Goal: Communication & Community: Connect with others

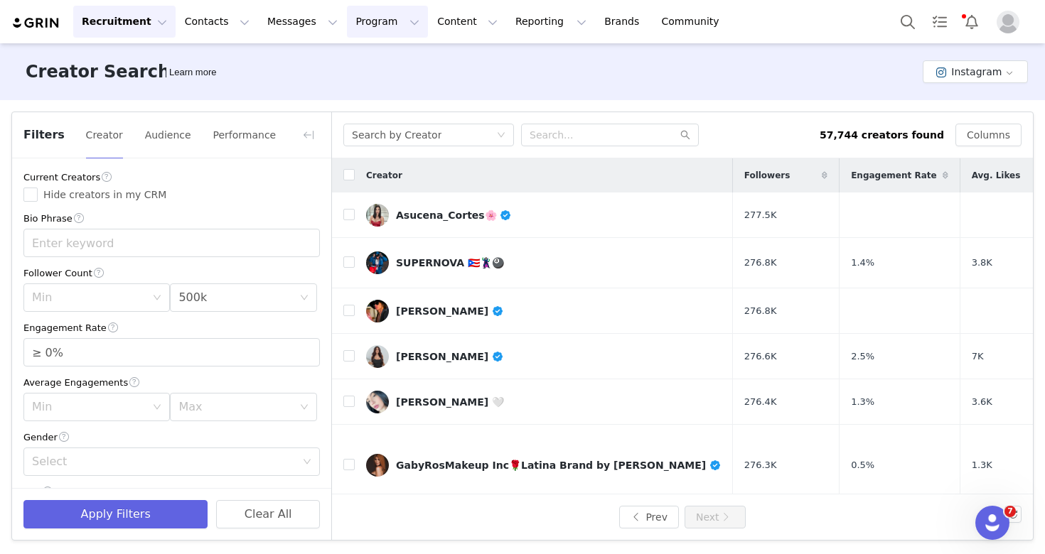
scroll to position [460, 0]
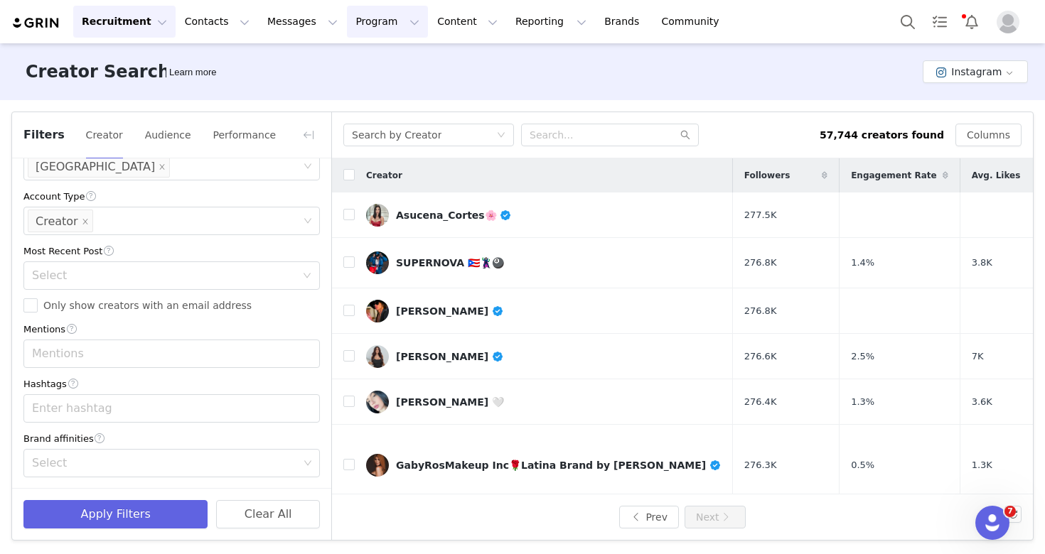
click at [348, 26] on button "Program Program" at bounding box center [387, 22] width 81 height 32
click at [375, 71] on link "Activations" at bounding box center [381, 63] width 112 height 26
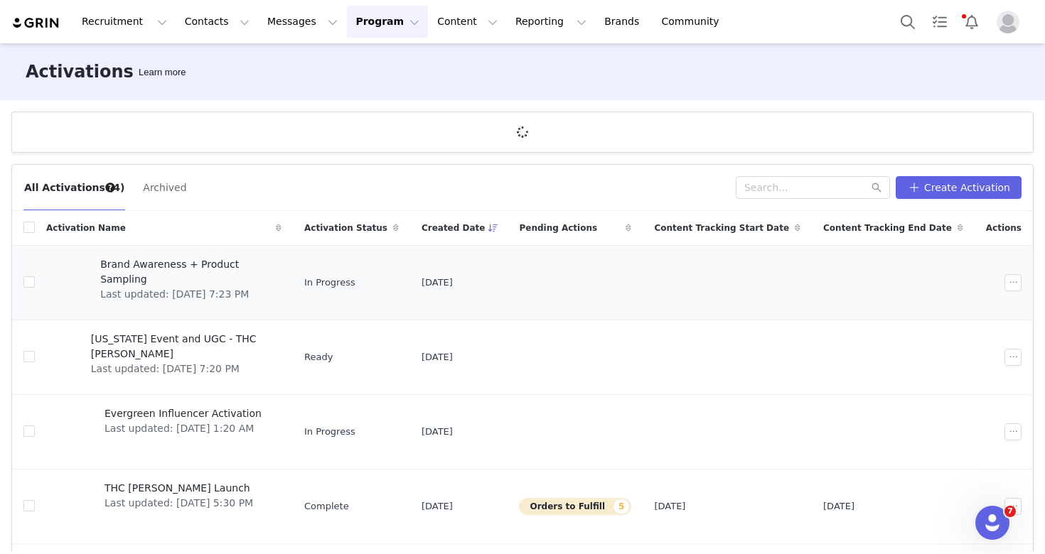
click at [200, 287] on span "Last updated: [DATE] 7:23 PM" at bounding box center [186, 294] width 173 height 15
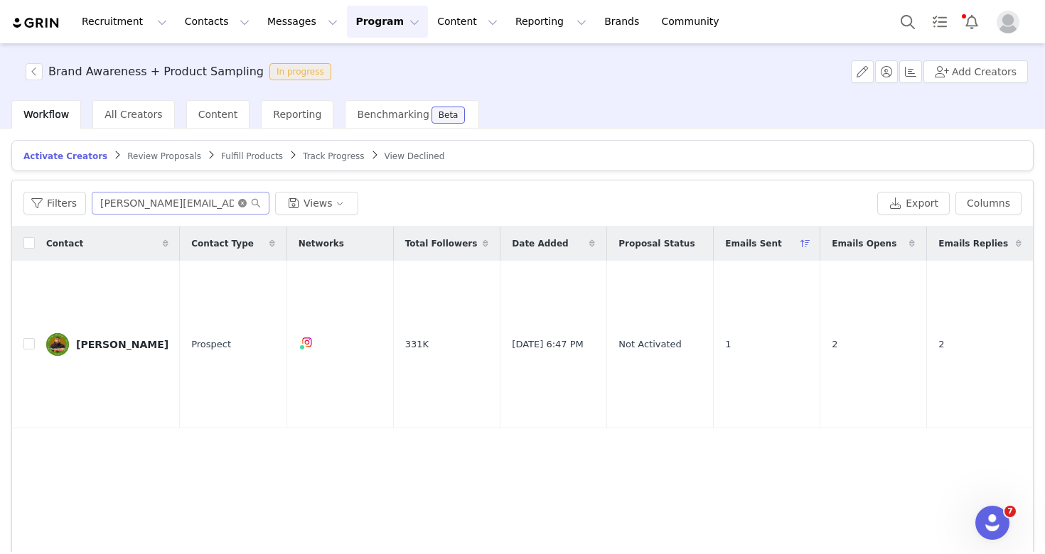
click at [239, 205] on icon "icon: close-circle" at bounding box center [242, 203] width 9 height 9
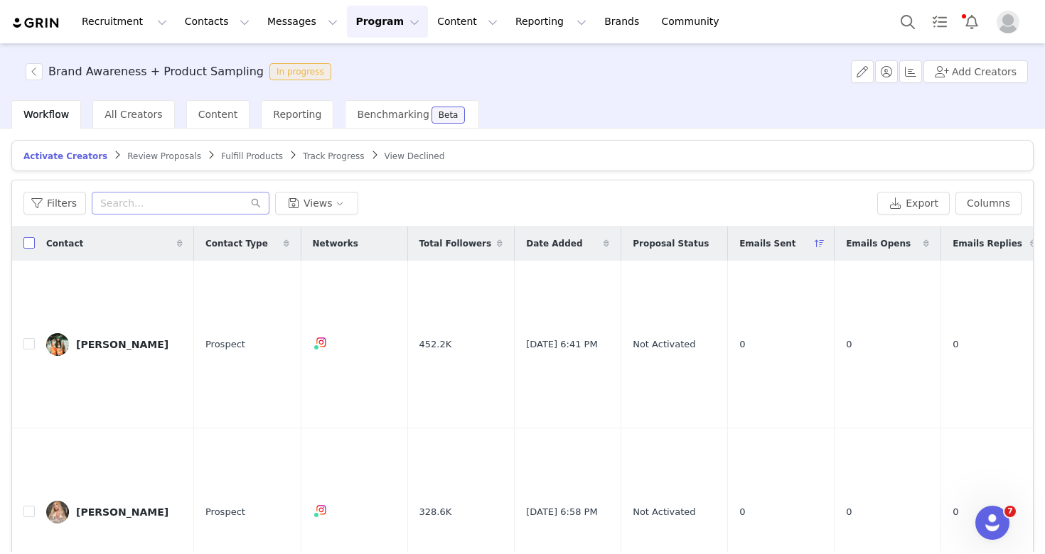
click at [26, 250] on label at bounding box center [28, 244] width 11 height 15
click at [26, 249] on input "checkbox" at bounding box center [28, 242] width 11 height 11
checkbox input "true"
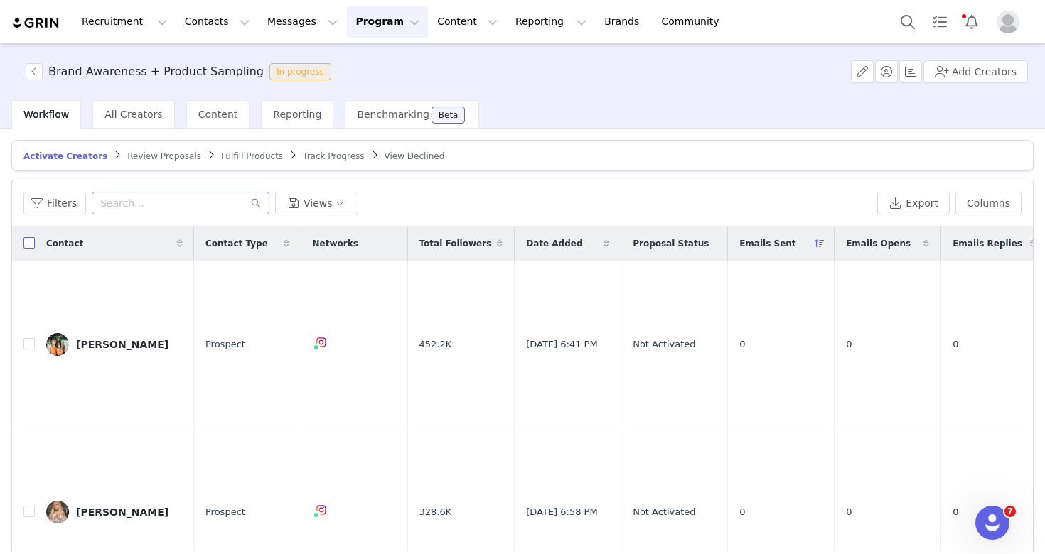
checkbox input "true"
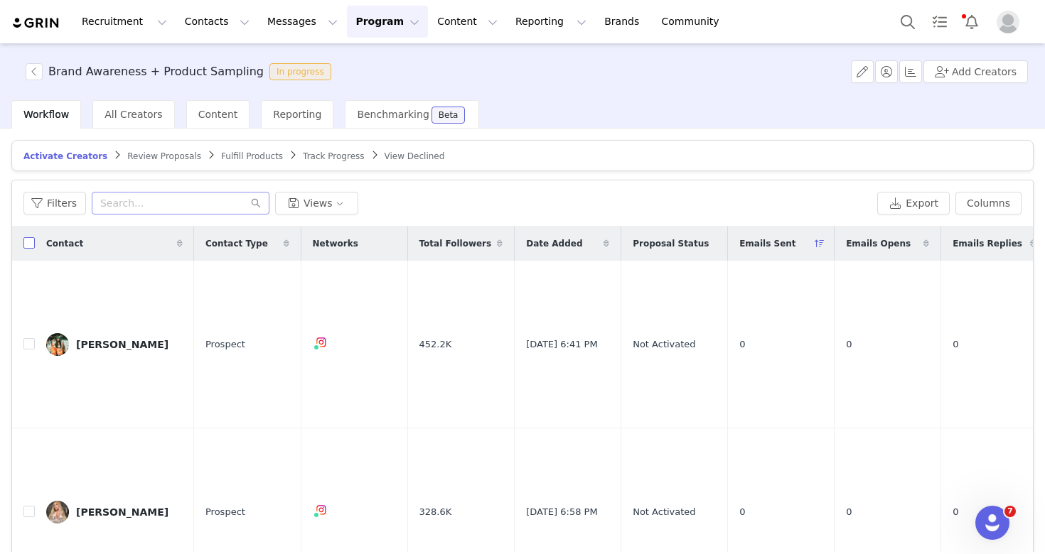
checkbox input "true"
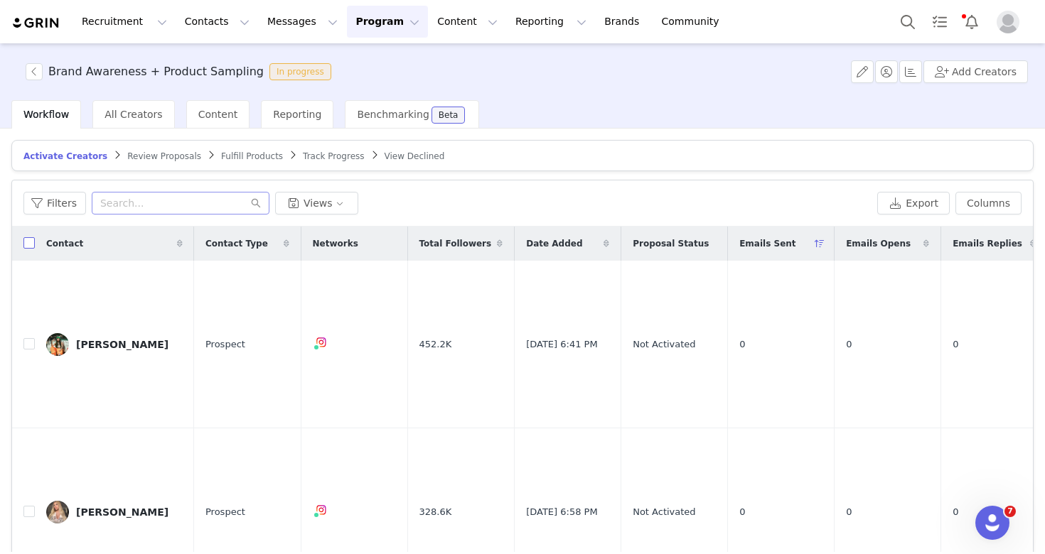
checkbox input "true"
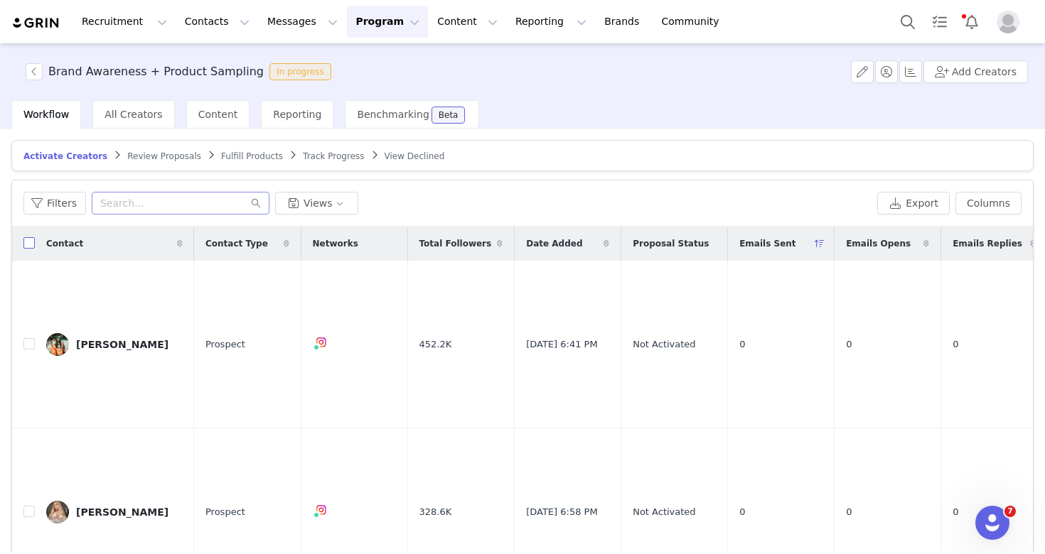
checkbox input "true"
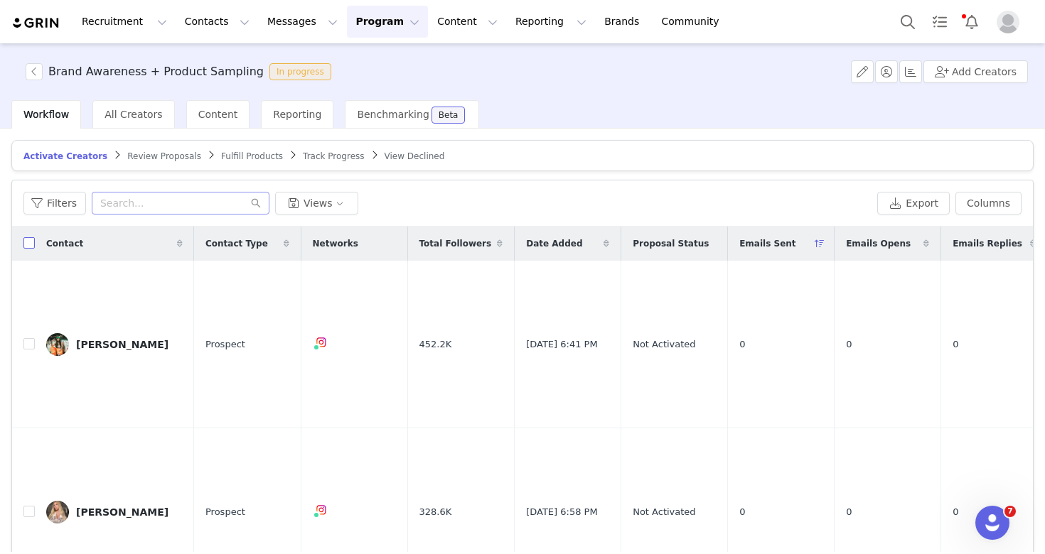
checkbox input "true"
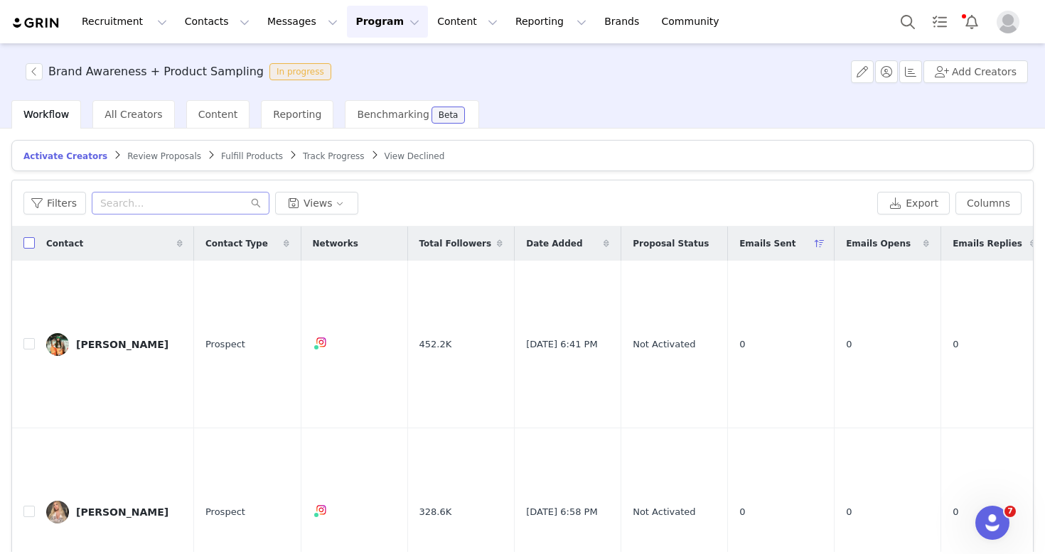
checkbox input "true"
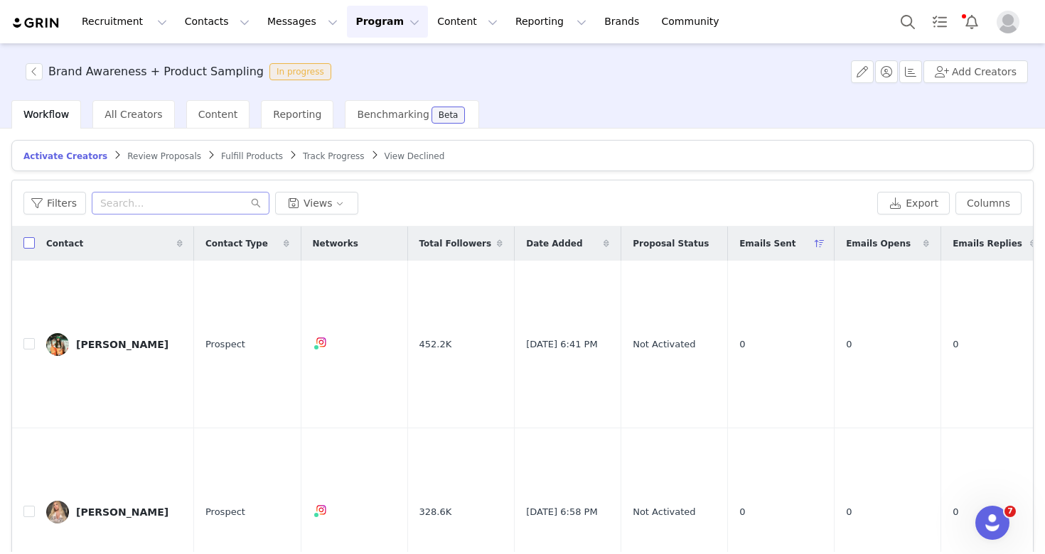
checkbox input "true"
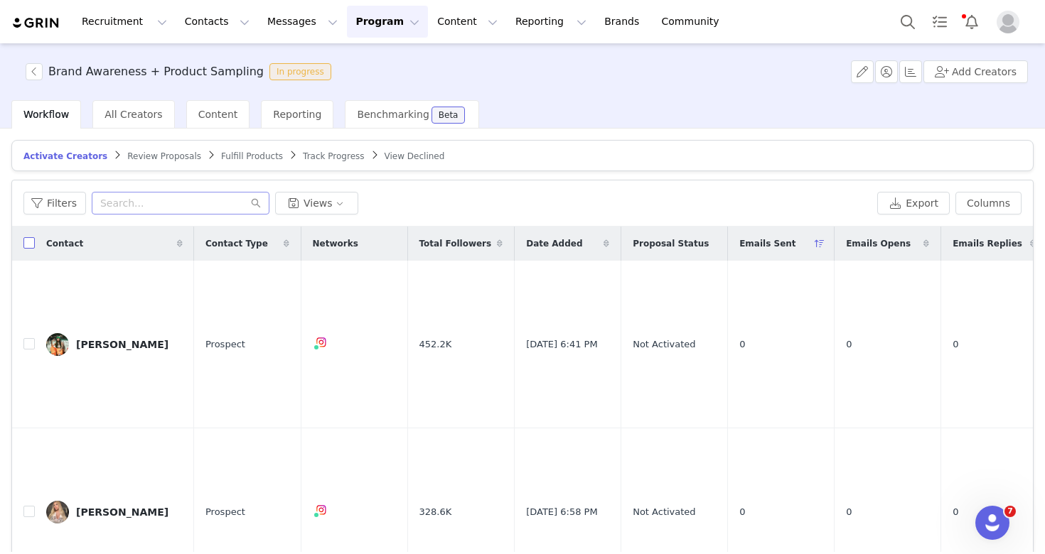
checkbox input "true"
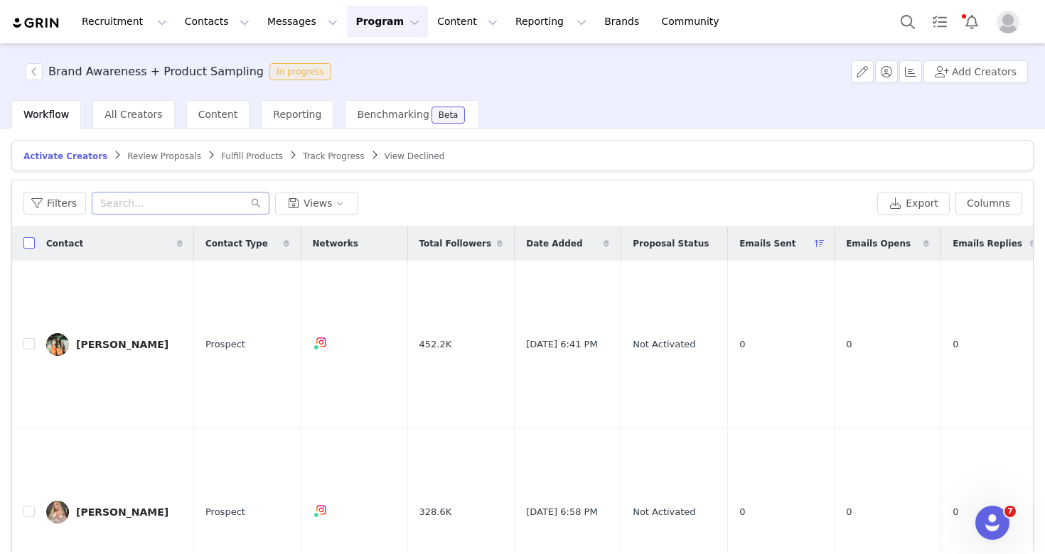
checkbox input "true"
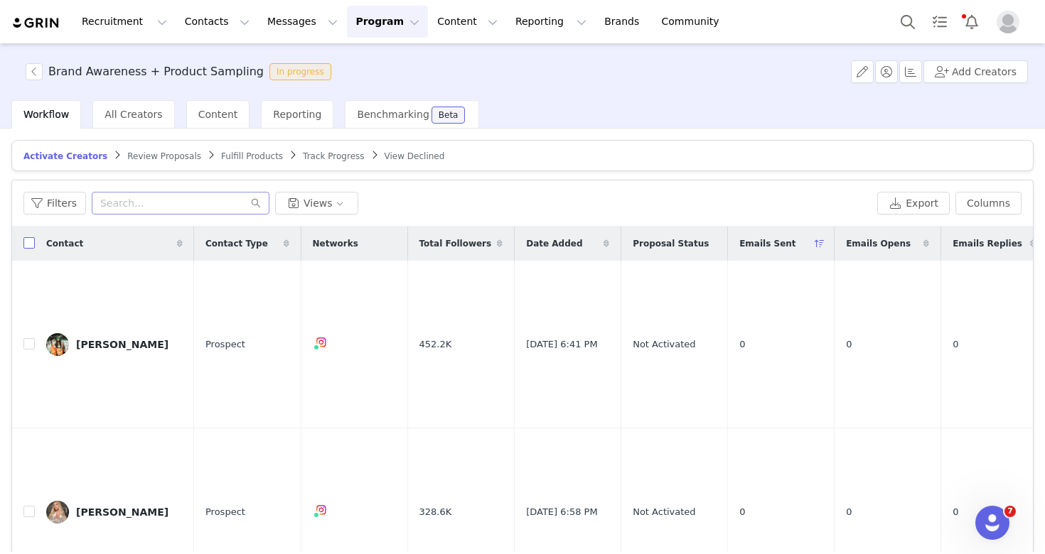
checkbox input "true"
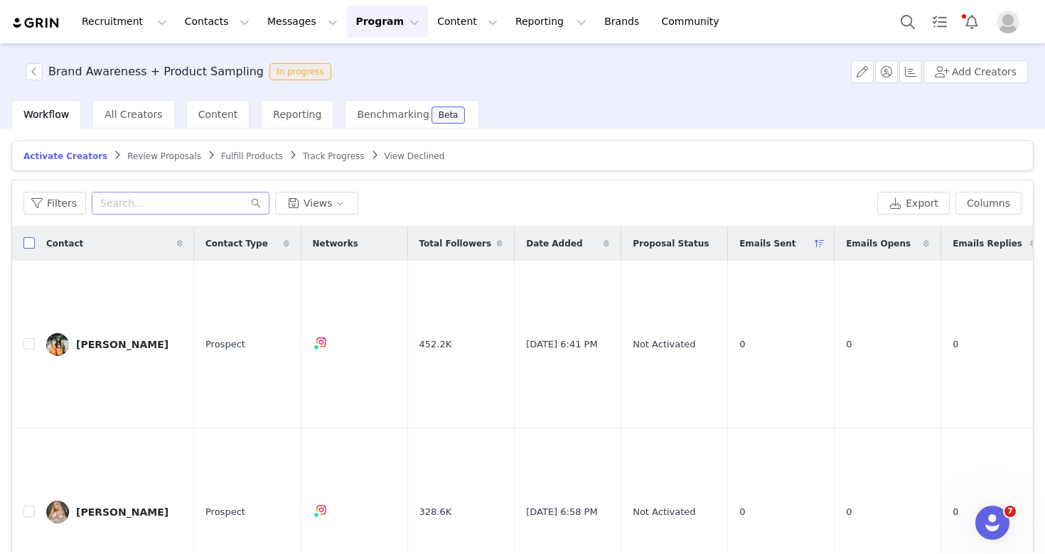
checkbox input "true"
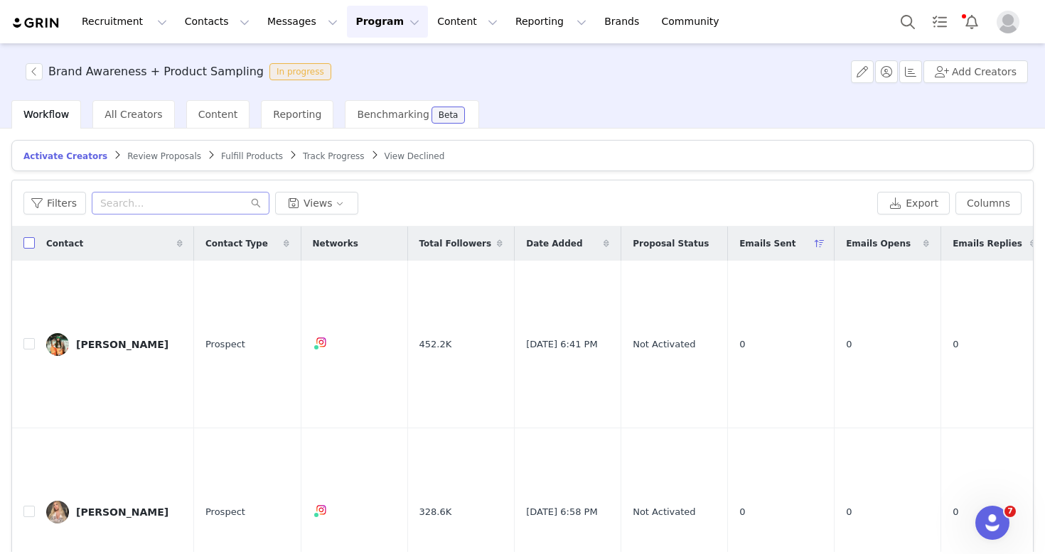
checkbox input "true"
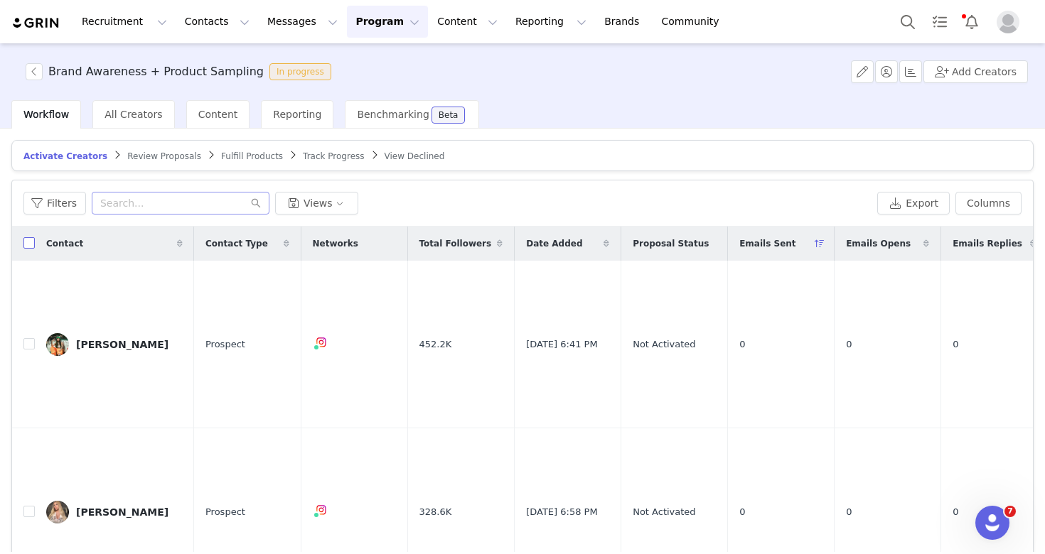
checkbox input "true"
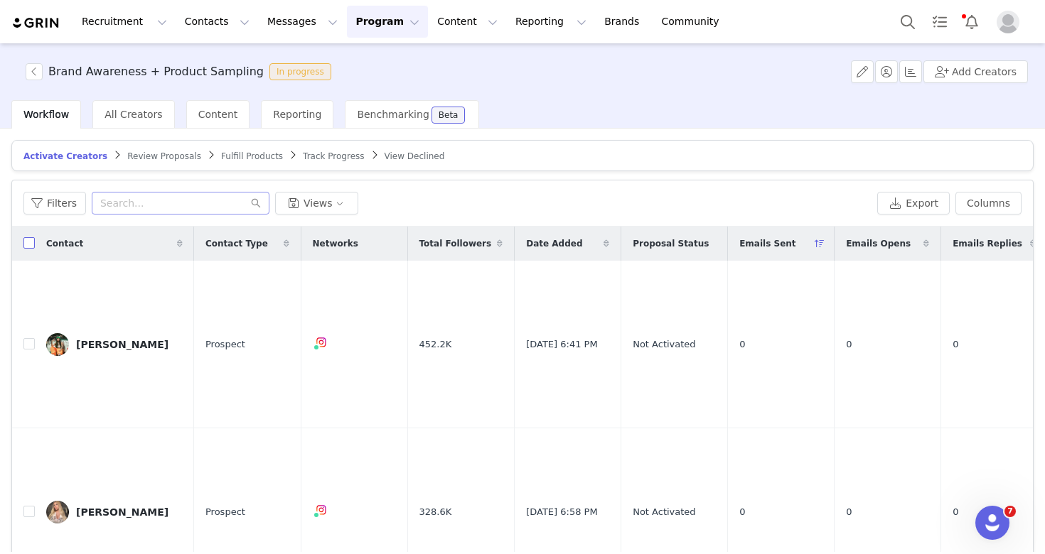
checkbox input "true"
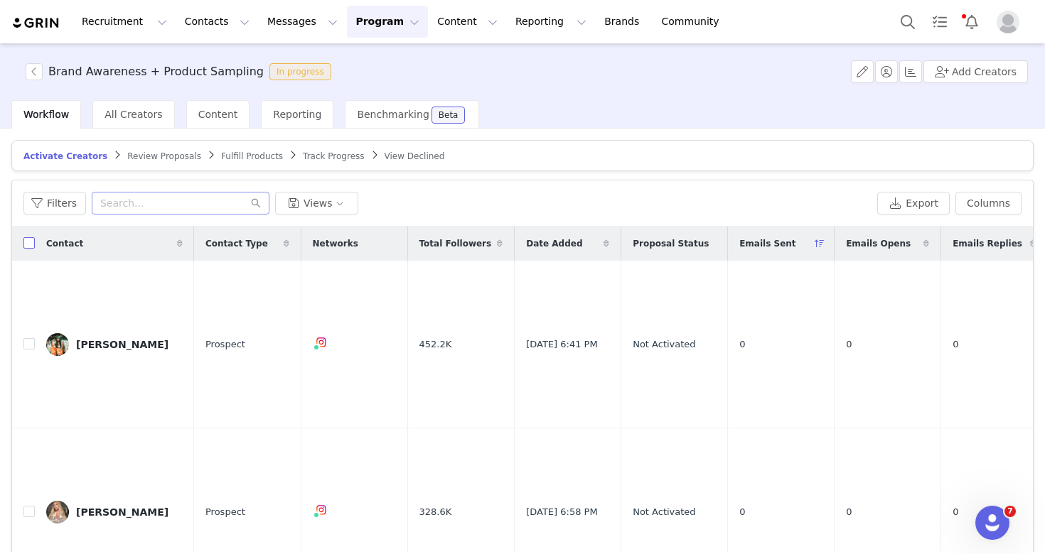
checkbox input "true"
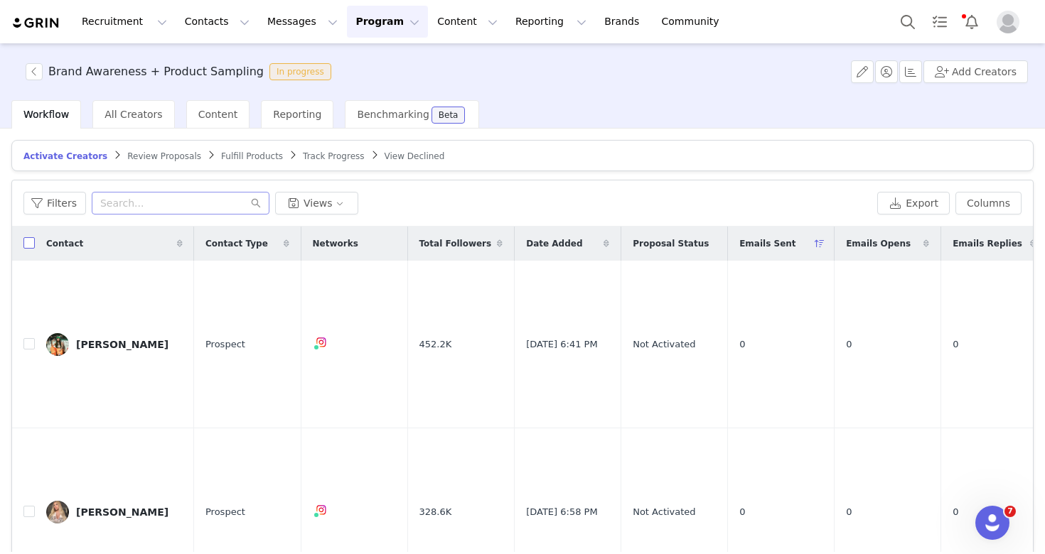
checkbox input "true"
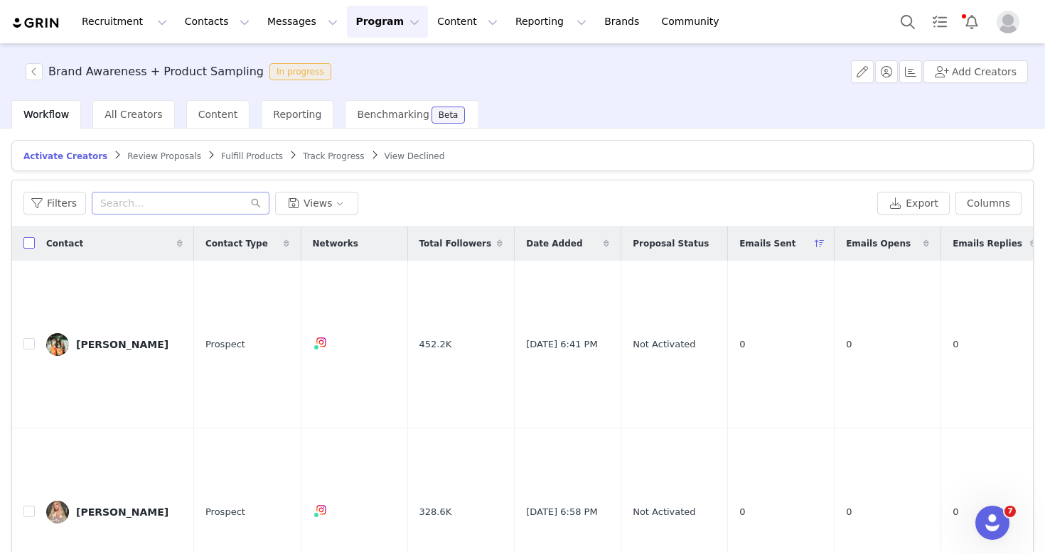
checkbox input "true"
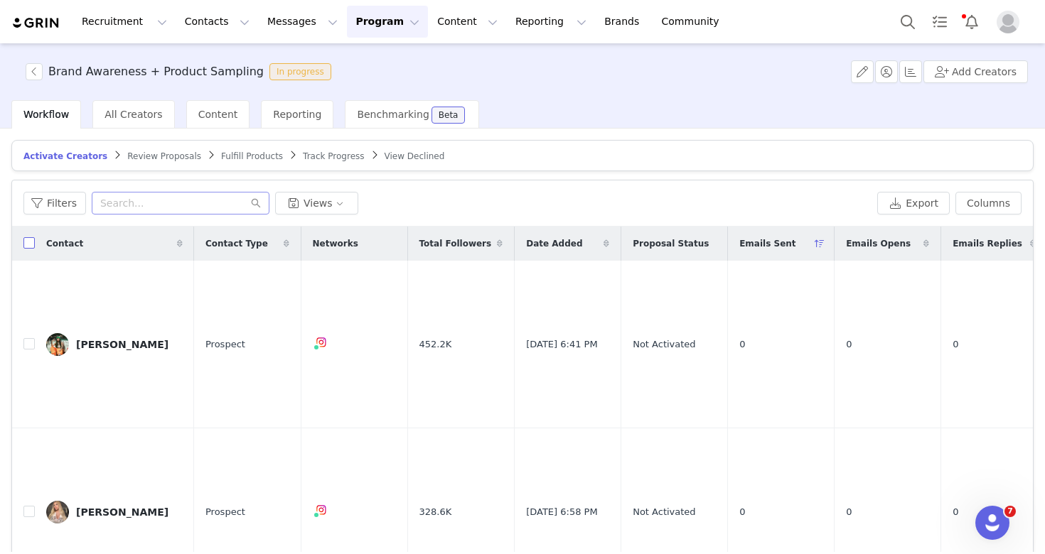
checkbox input "true"
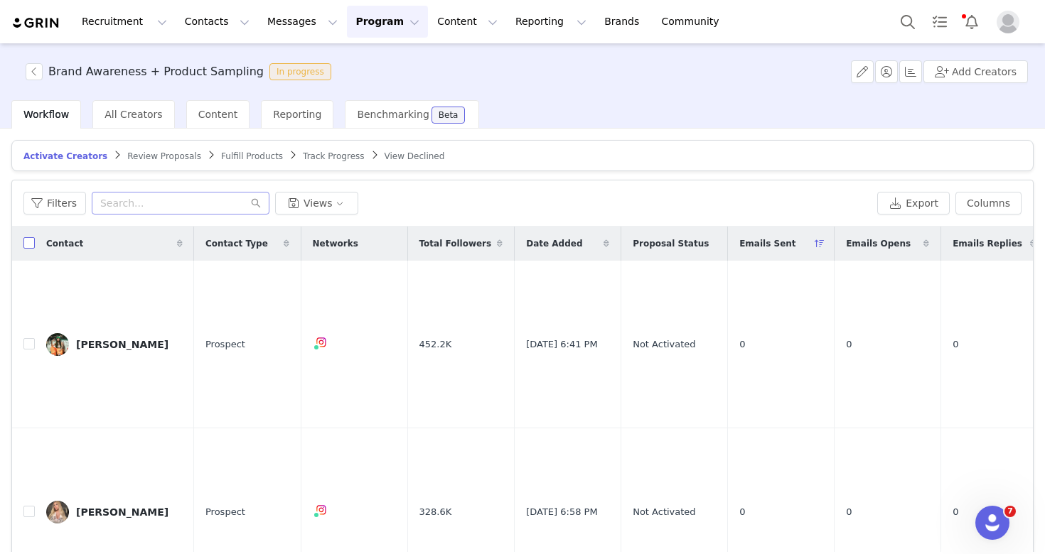
checkbox input "true"
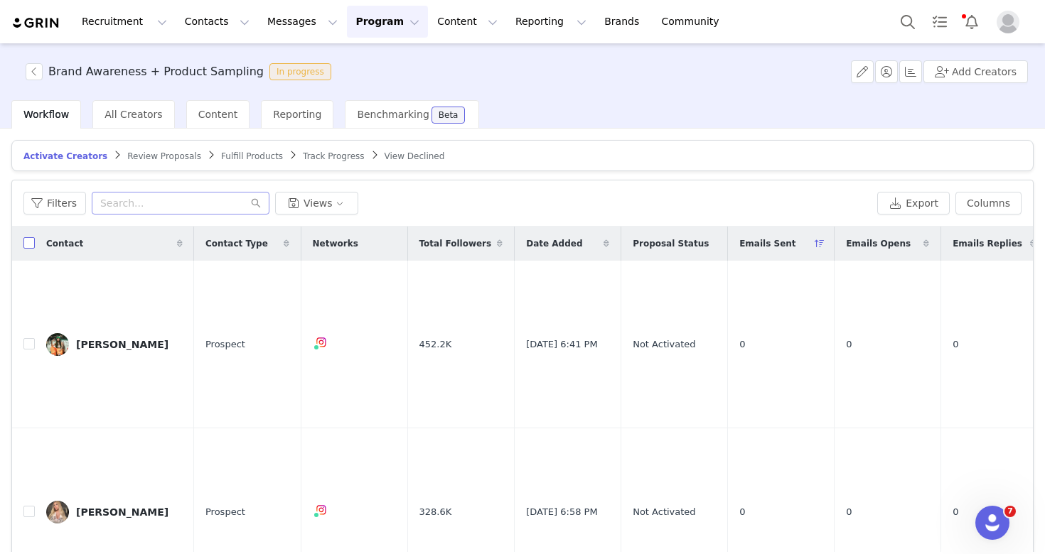
checkbox input "true"
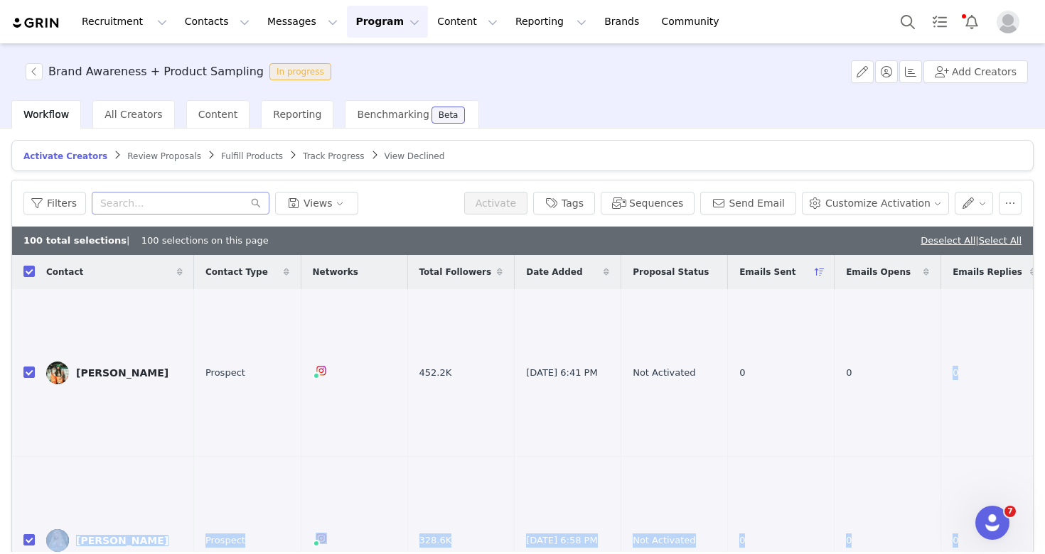
scroll to position [16, 0]
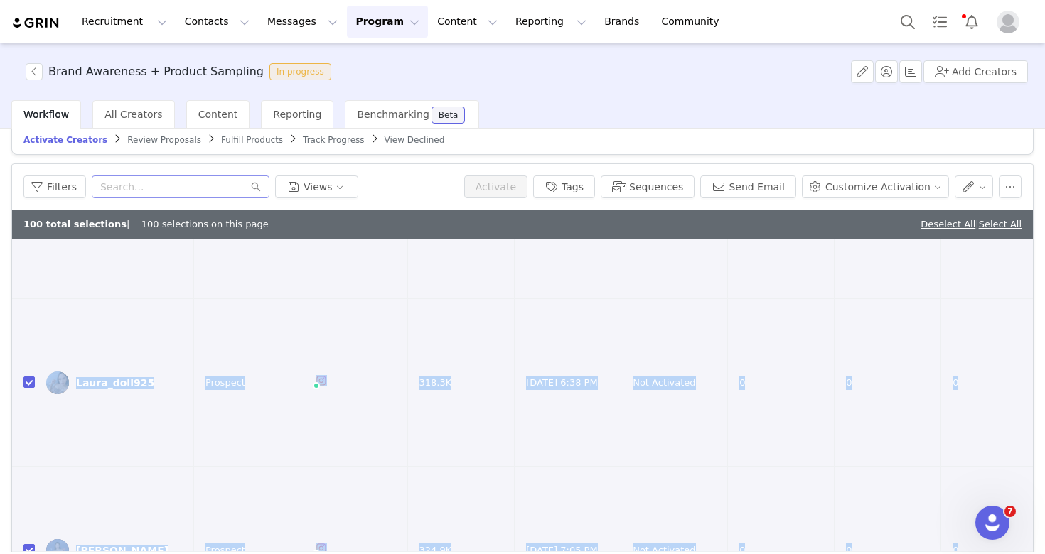
drag, startPoint x: 836, startPoint y: 416, endPoint x: 844, endPoint y: 595, distance: 178.5
click at [844, 554] on html "Recruitment Recruitment Creator Search Curated Lists Landing Pages Web Extensio…" at bounding box center [522, 277] width 1045 height 554
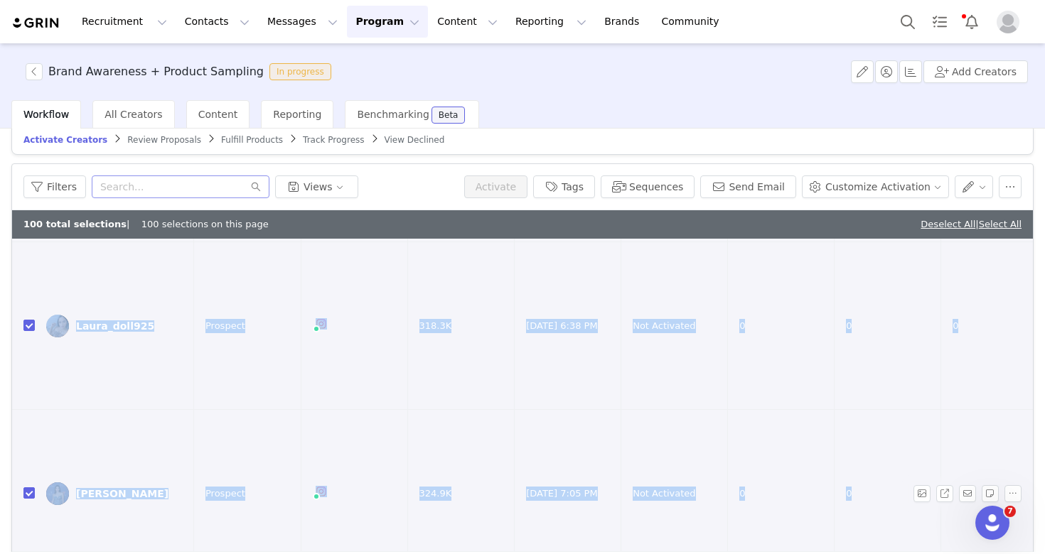
click at [933, 410] on td "0" at bounding box center [887, 494] width 107 height 168
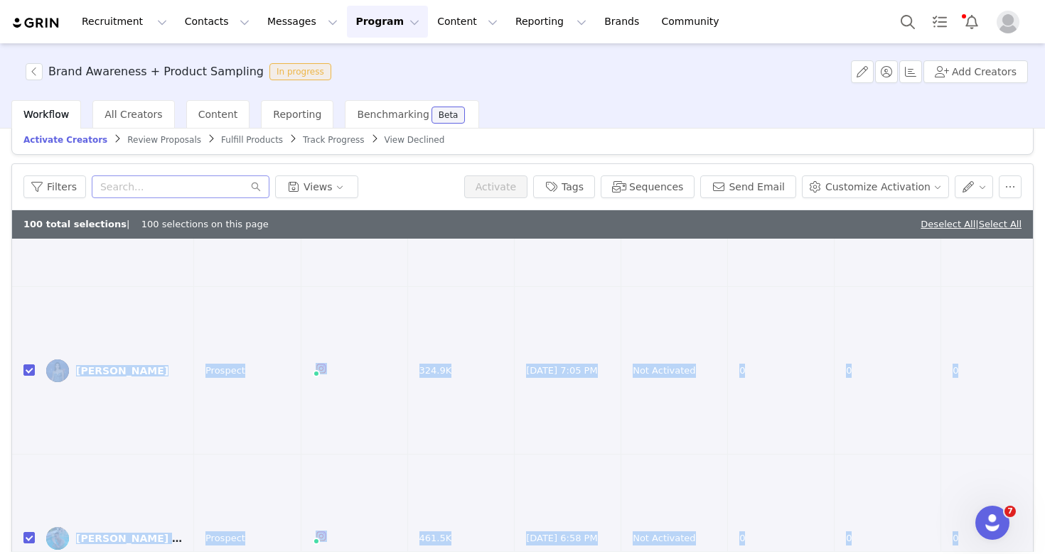
drag, startPoint x: 944, startPoint y: 314, endPoint x: 975, endPoint y: 595, distance: 282.4
click at [975, 554] on html "Recruitment Recruitment Creator Search Curated Lists Landing Pages Web Extensio…" at bounding box center [522, 277] width 1045 height 554
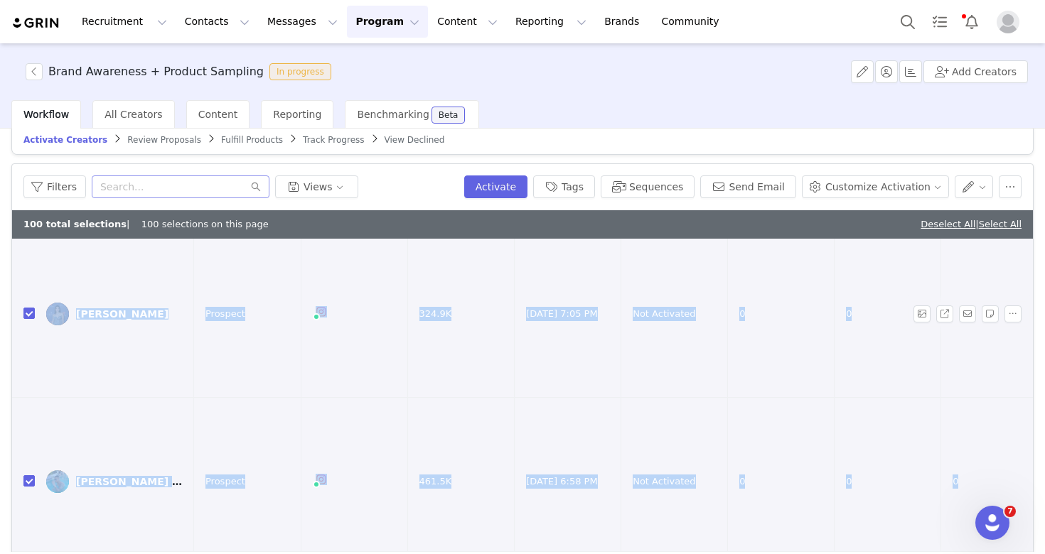
click at [836, 290] on td "0" at bounding box center [887, 314] width 107 height 168
drag, startPoint x: 935, startPoint y: 290, endPoint x: 967, endPoint y: 521, distance: 233.3
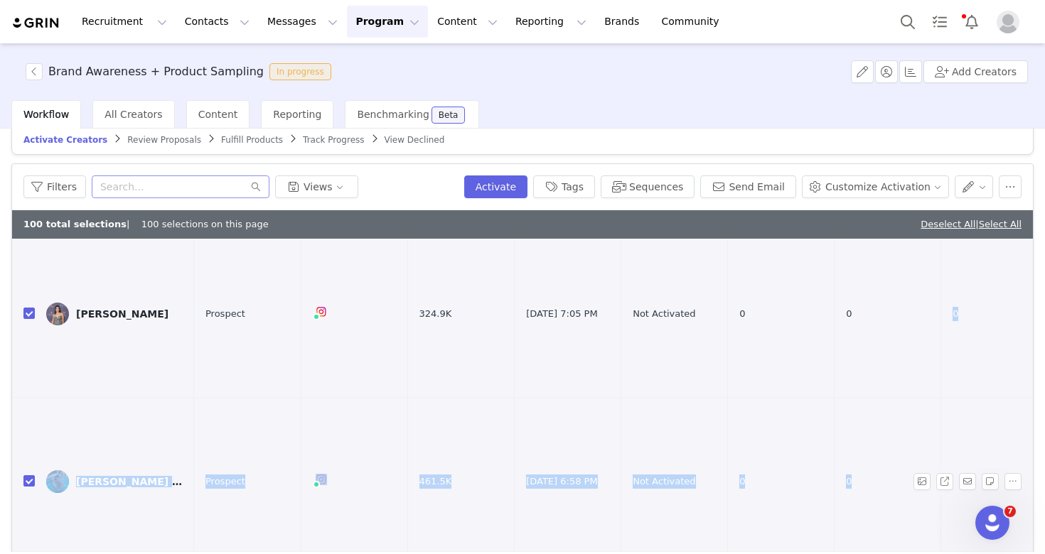
click at [915, 398] on td "0" at bounding box center [887, 482] width 107 height 168
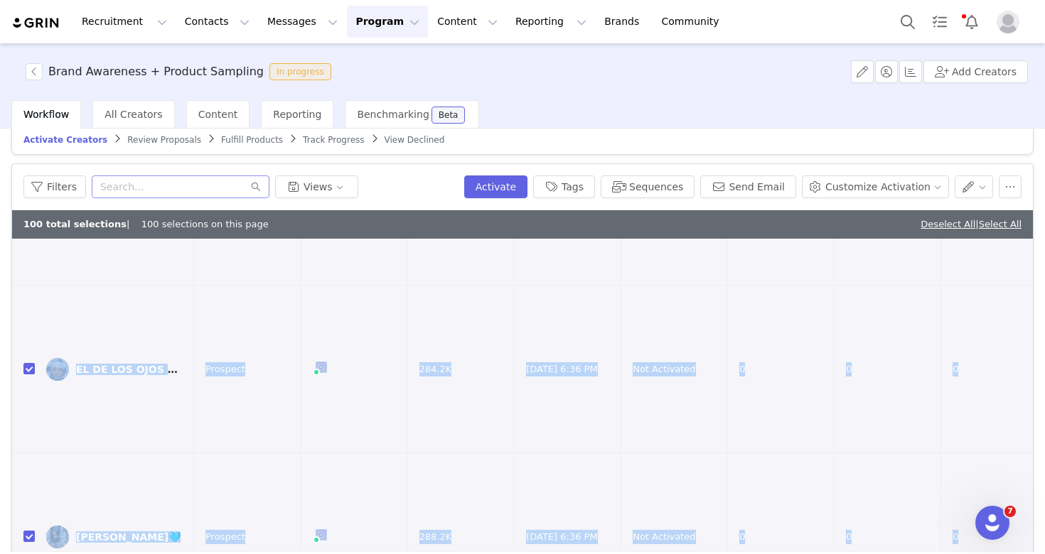
drag, startPoint x: 922, startPoint y: 313, endPoint x: 996, endPoint y: 593, distance: 290.5
click at [996, 554] on html "Recruitment Recruitment Creator Search Curated Lists Landing Pages Web Extensio…" at bounding box center [522, 277] width 1045 height 554
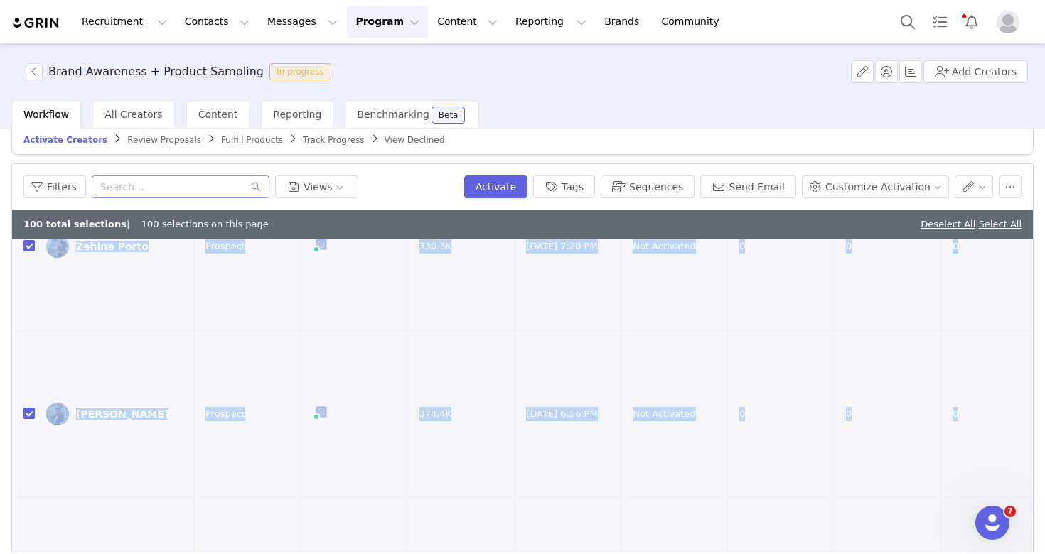
scroll to position [14715, 0]
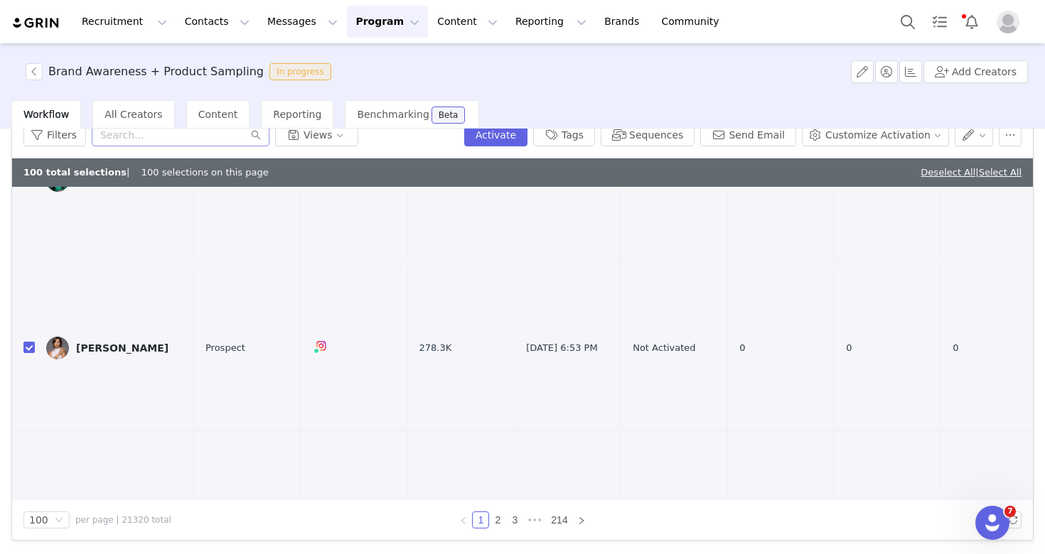
drag, startPoint x: 647, startPoint y: 453, endPoint x: 682, endPoint y: 486, distance: 48.3
click at [501, 523] on link "2" at bounding box center [498, 520] width 16 height 16
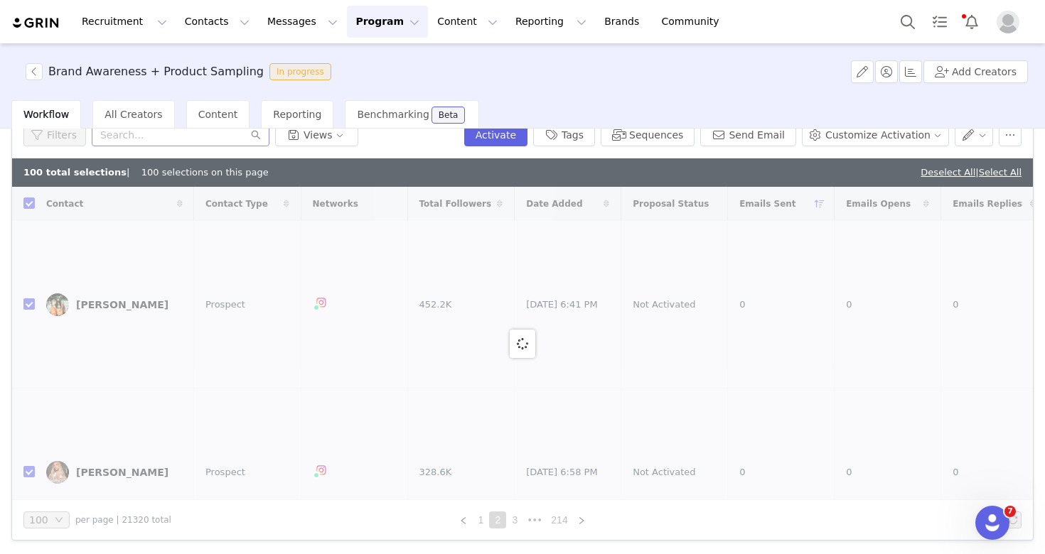
checkbox input "false"
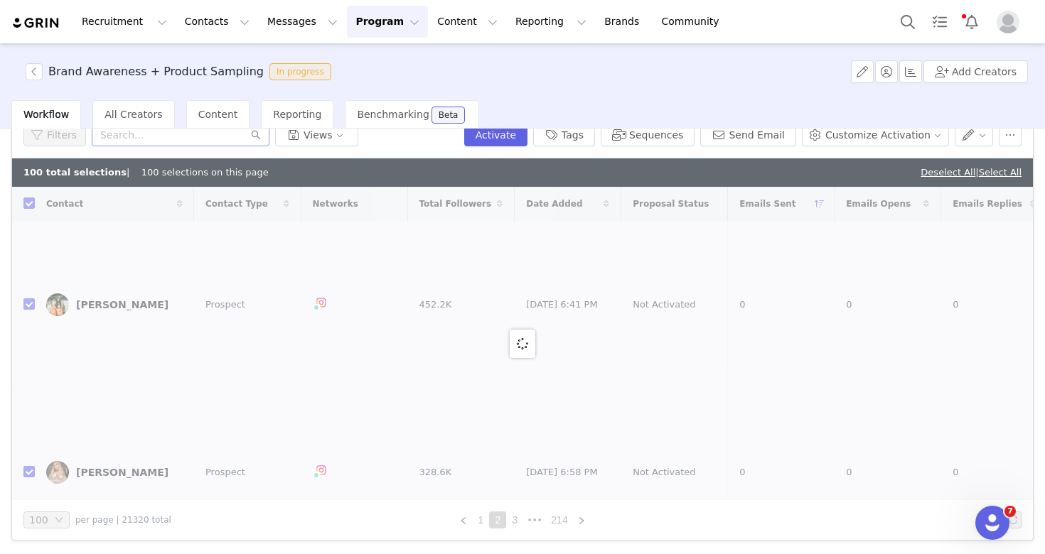
checkbox input "false"
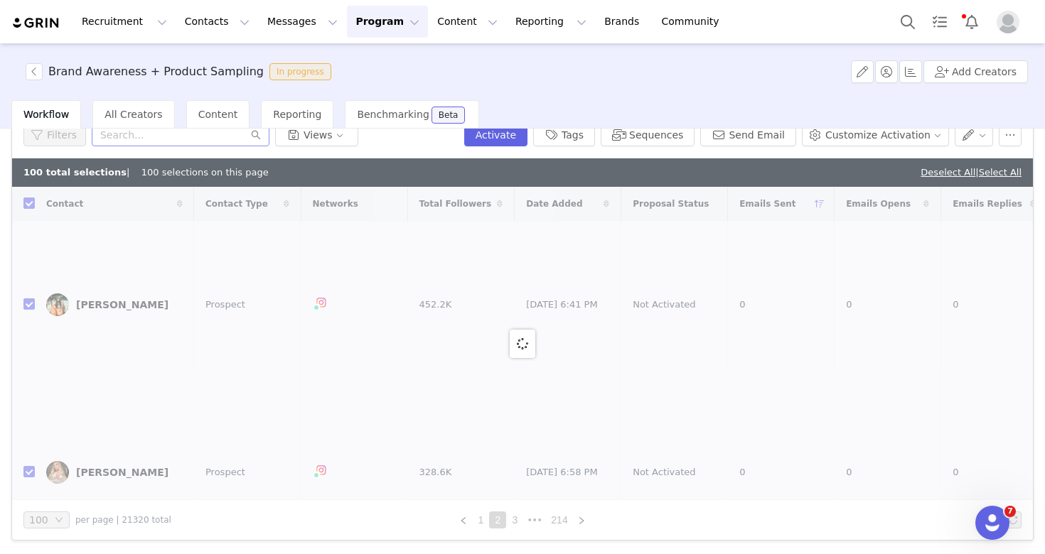
checkbox input "false"
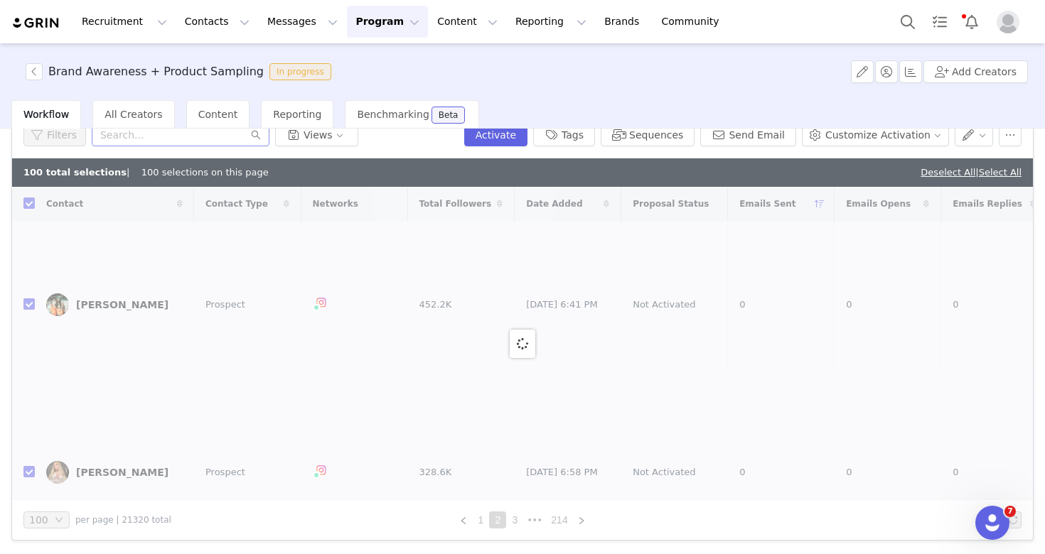
checkbox input "false"
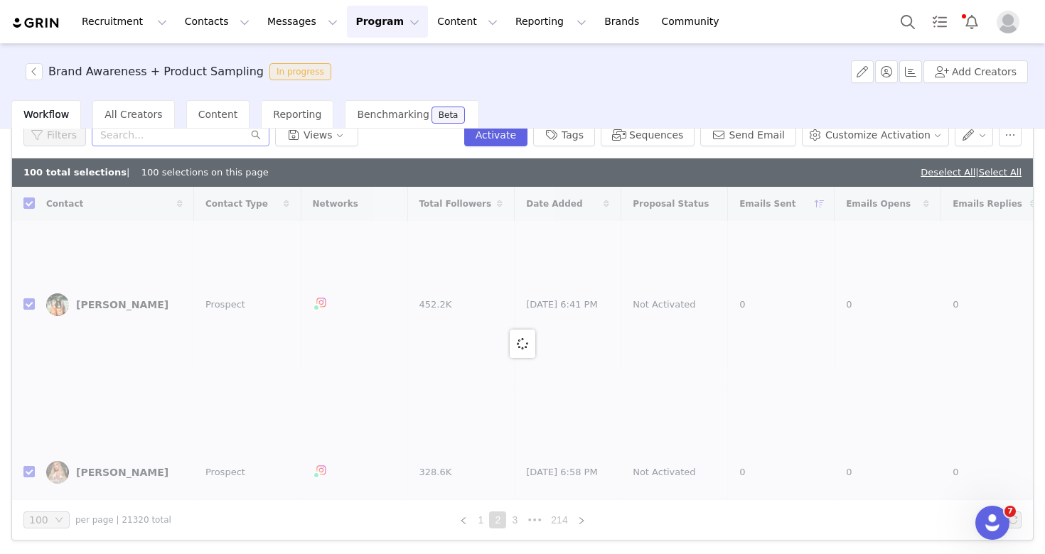
checkbox input "false"
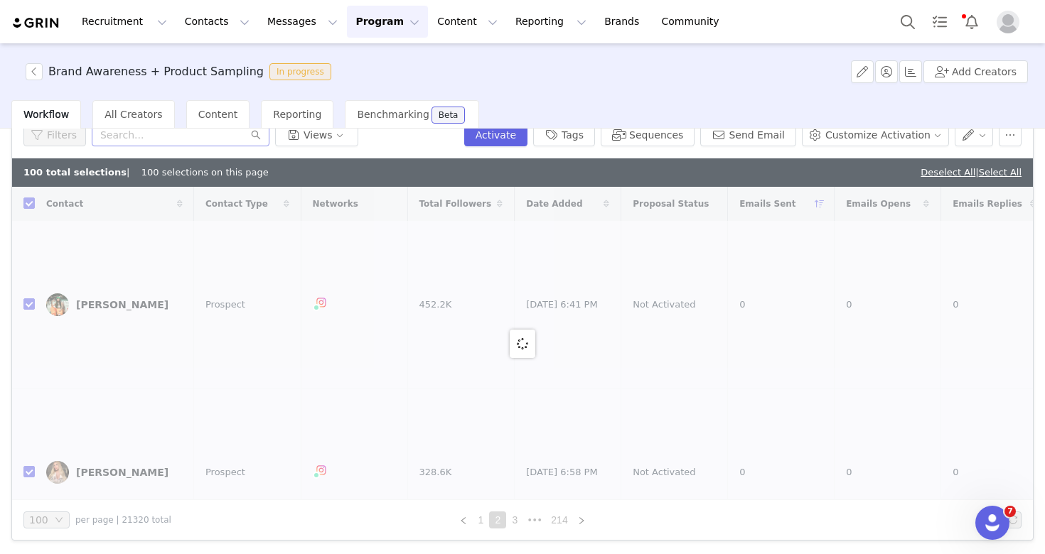
checkbox input "false"
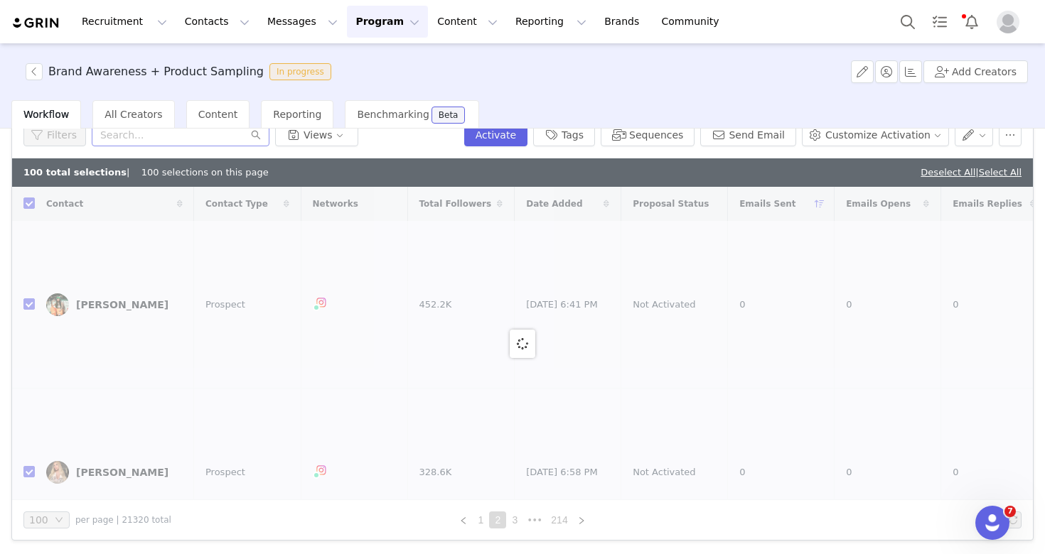
checkbox input "false"
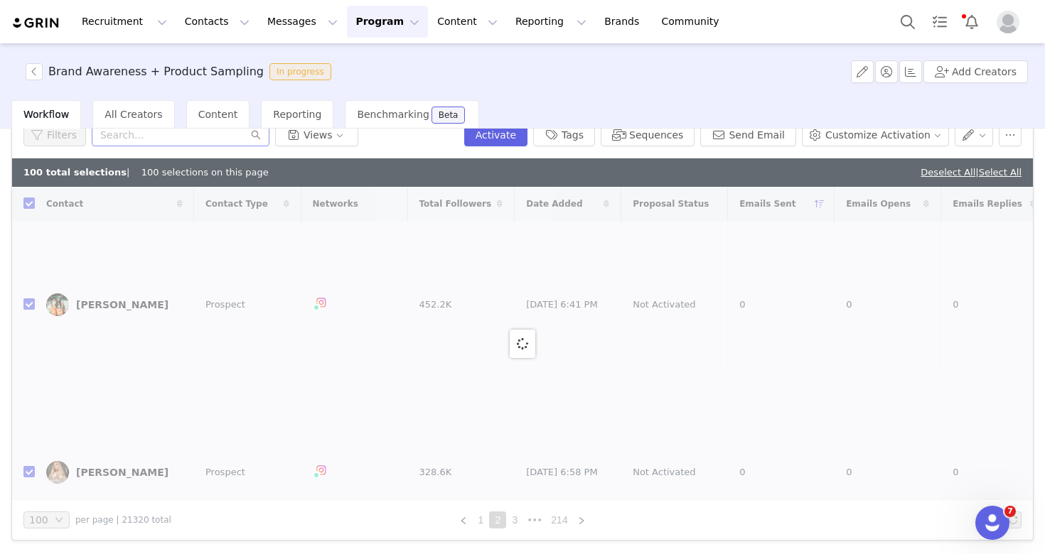
checkbox input "false"
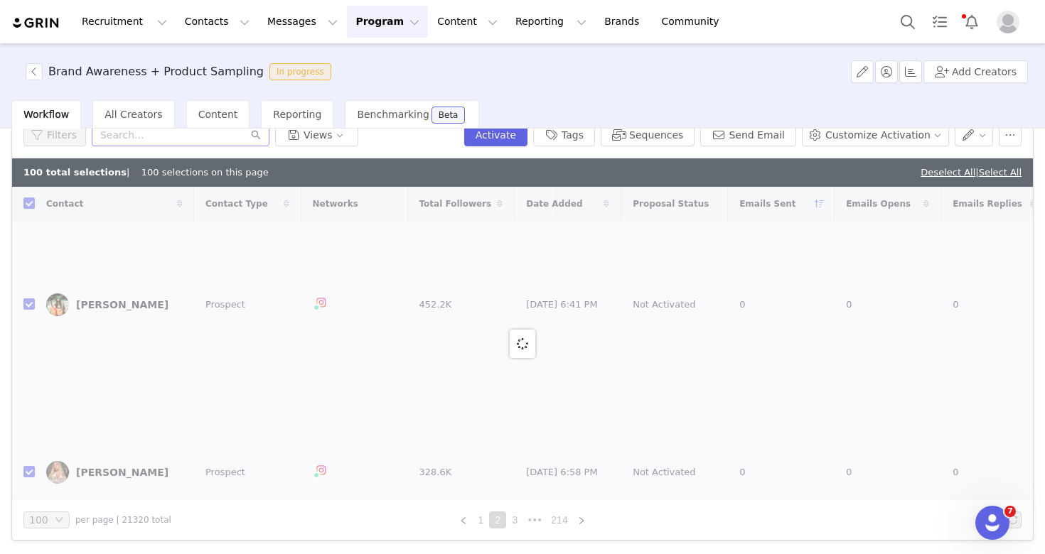
checkbox input "false"
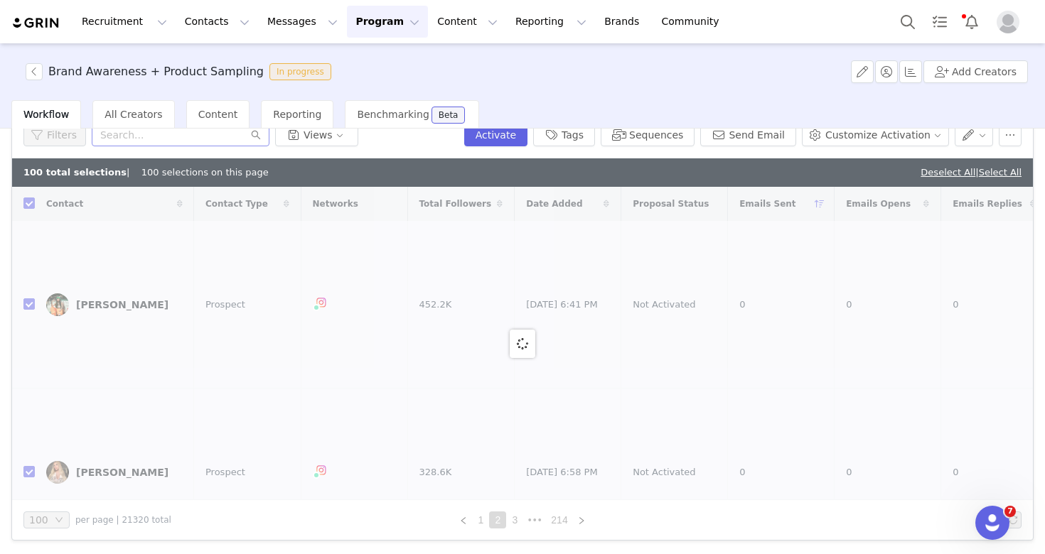
checkbox input "false"
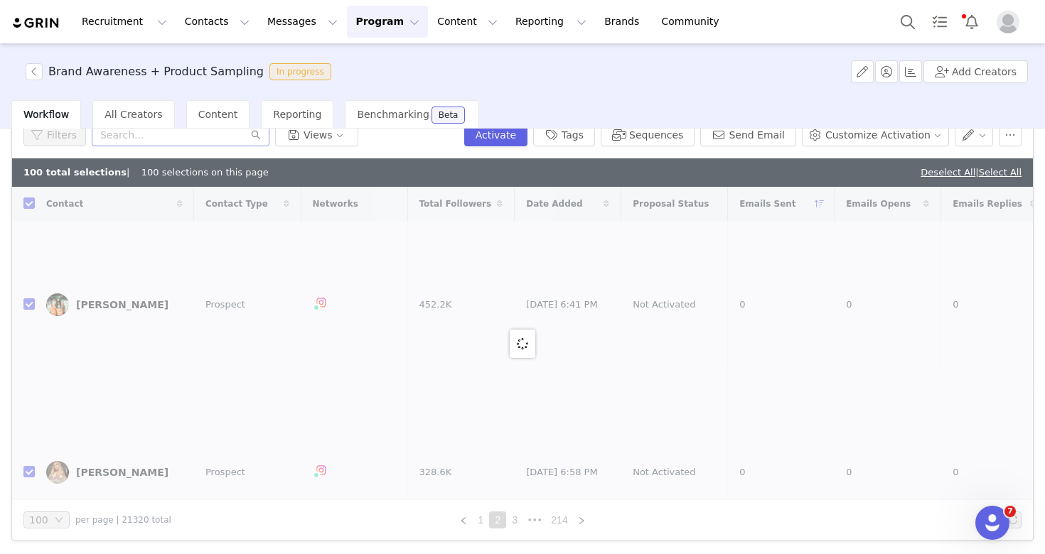
checkbox input "false"
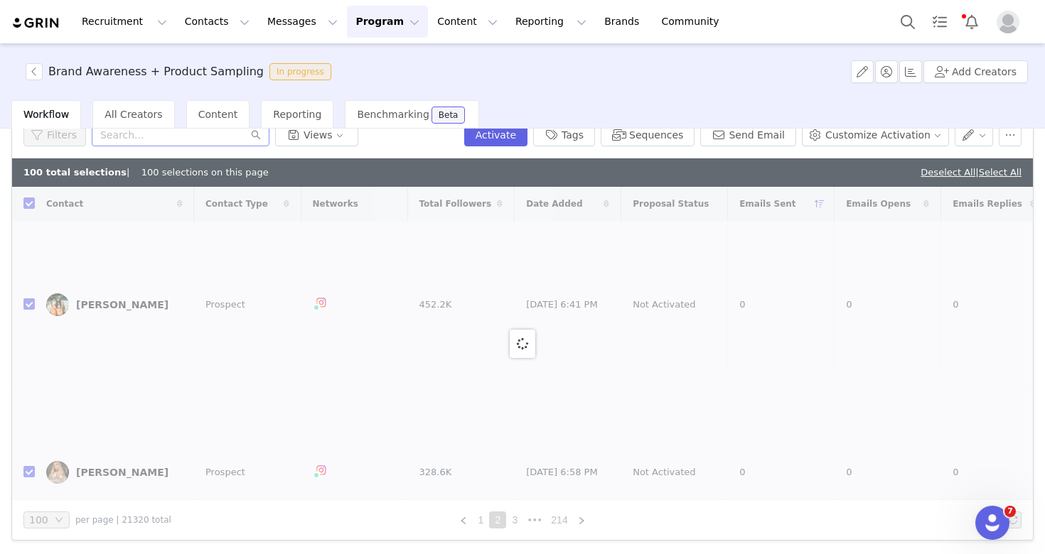
checkbox input "false"
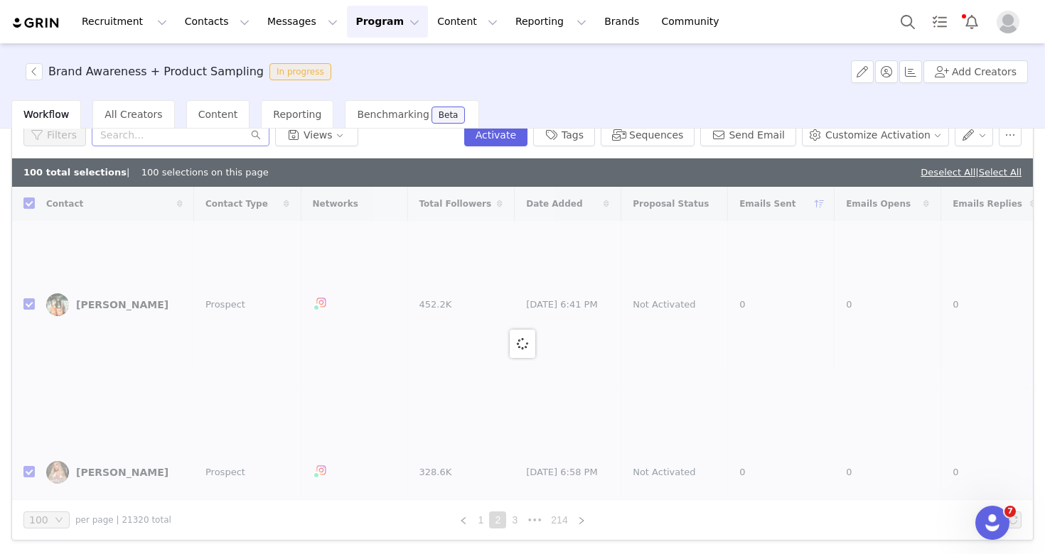
checkbox input "false"
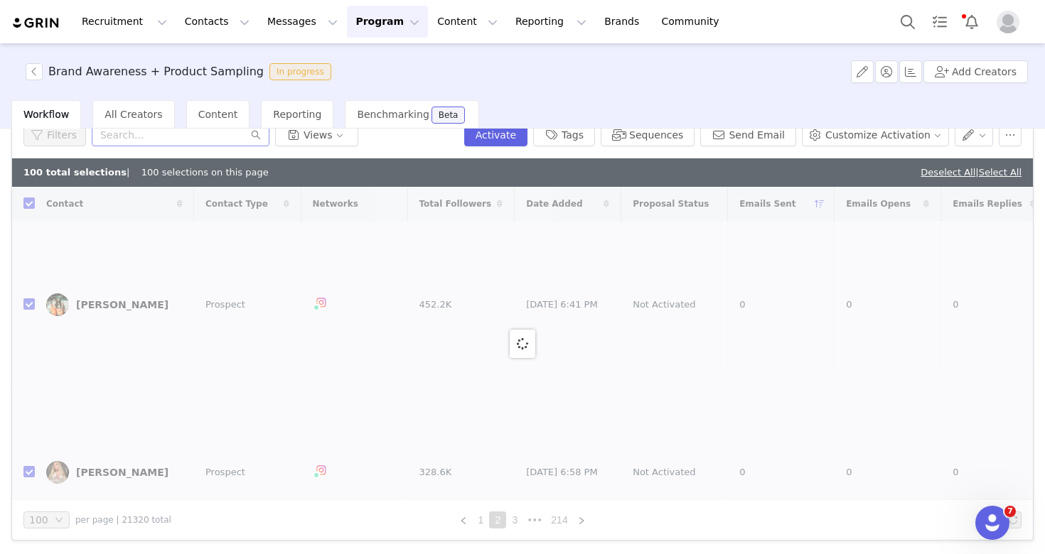
checkbox input "false"
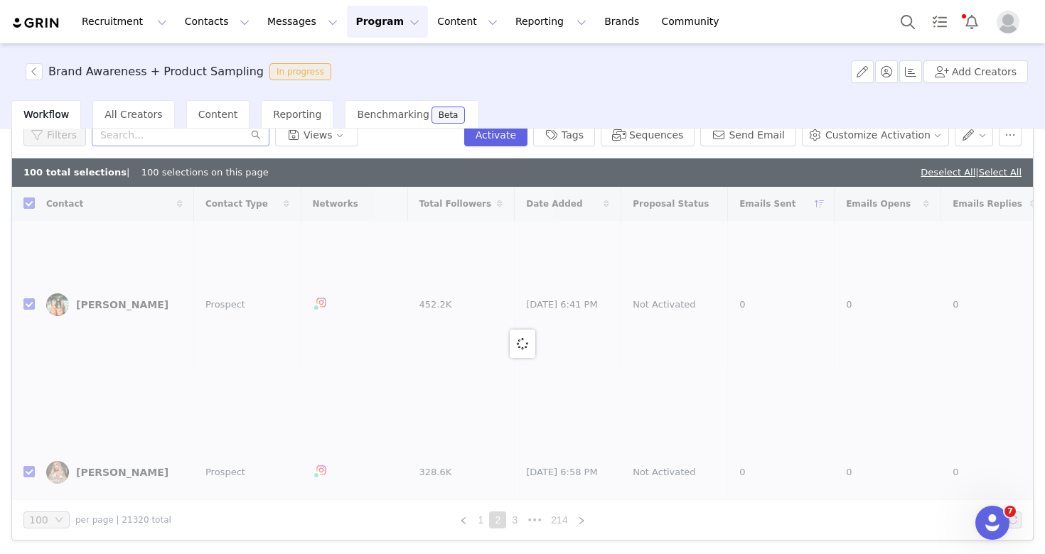
checkbox input "false"
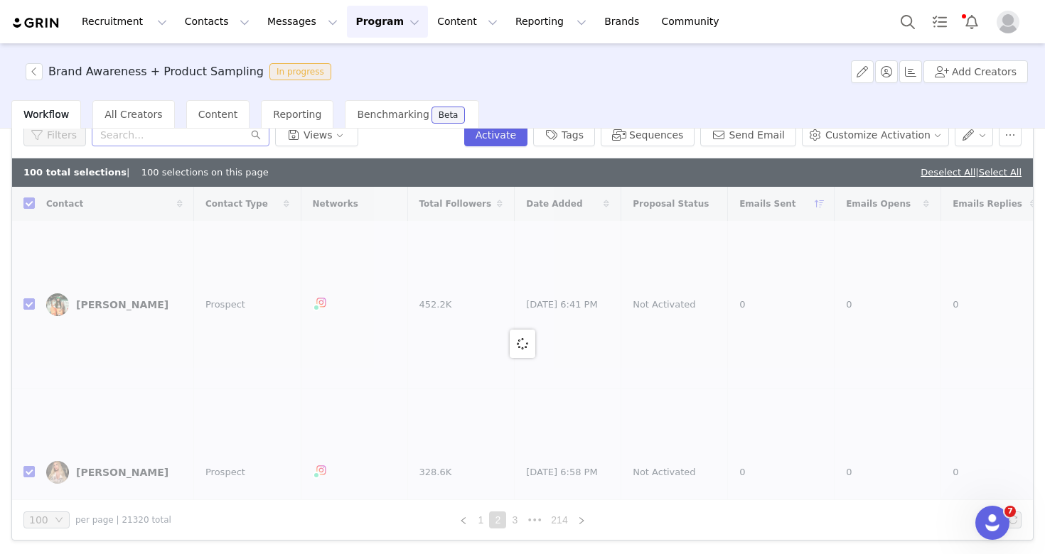
checkbox input "false"
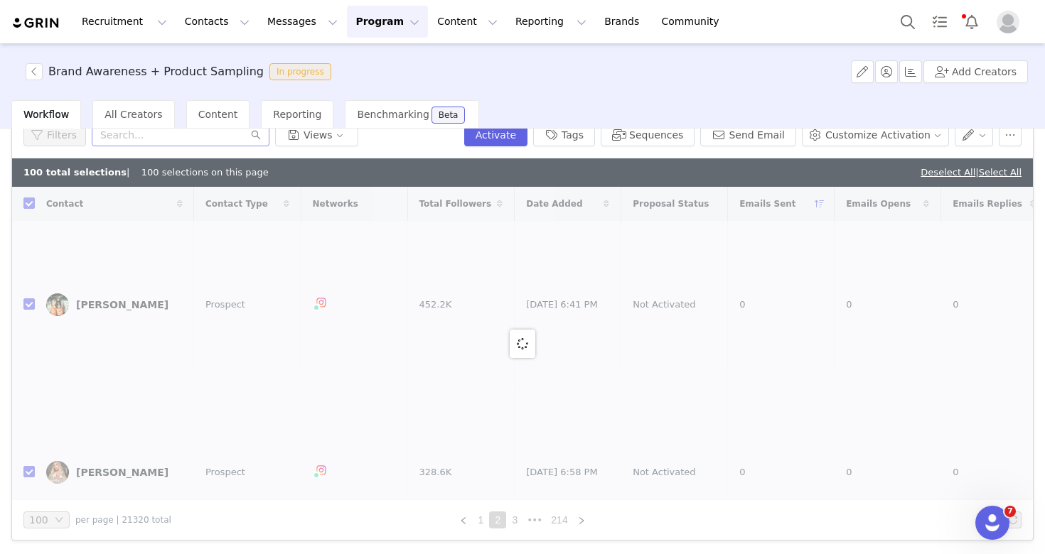
checkbox input "false"
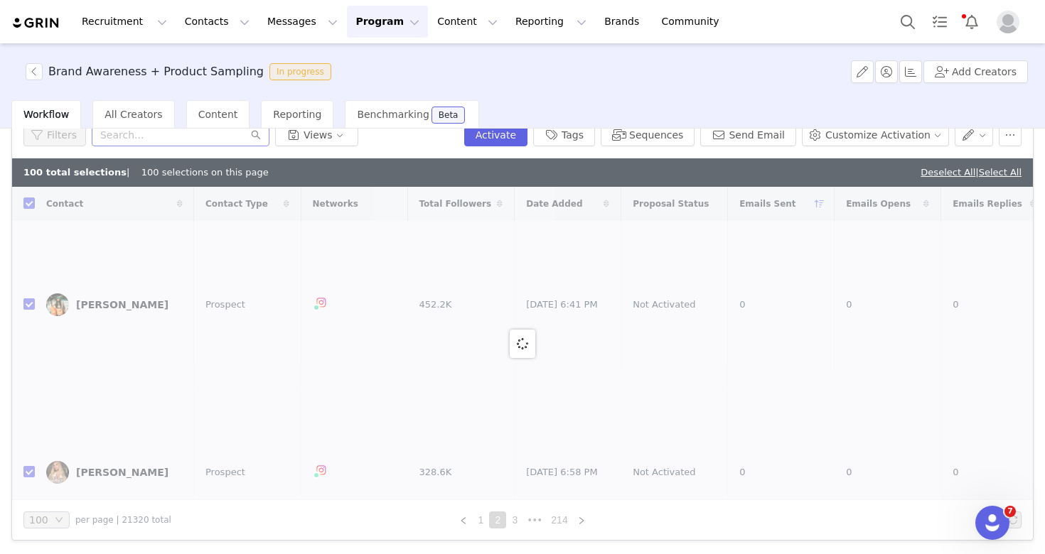
checkbox input "false"
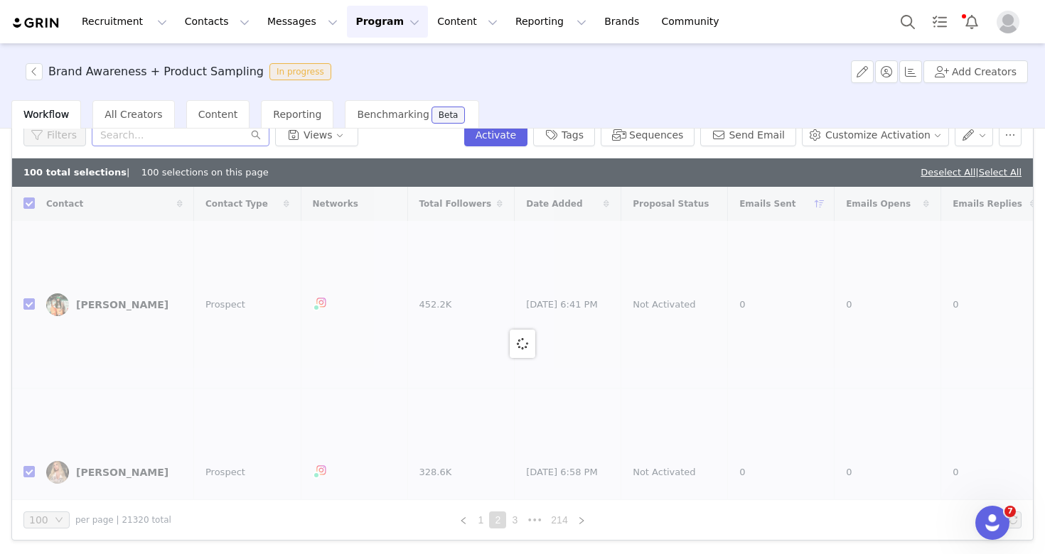
checkbox input "false"
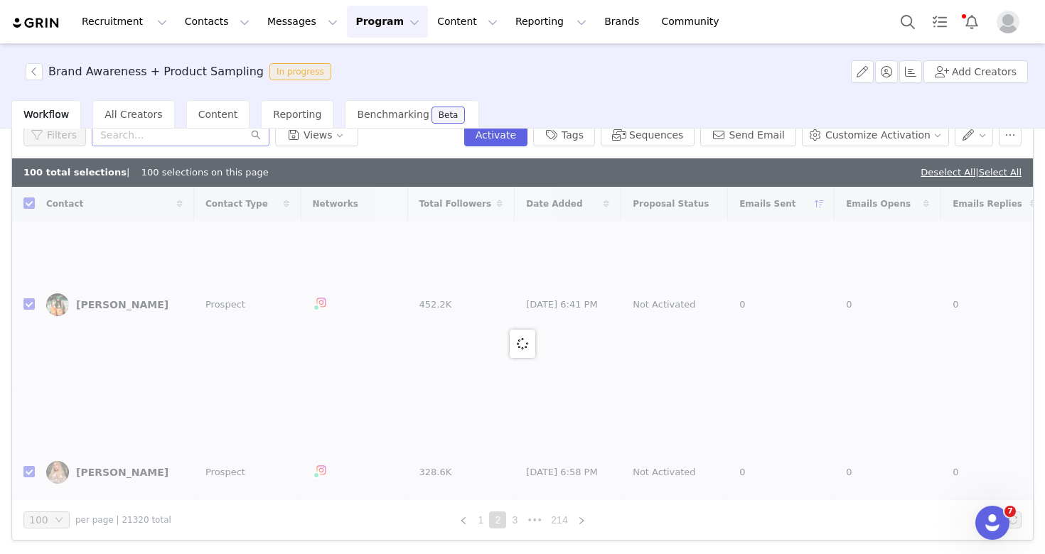
checkbox input "false"
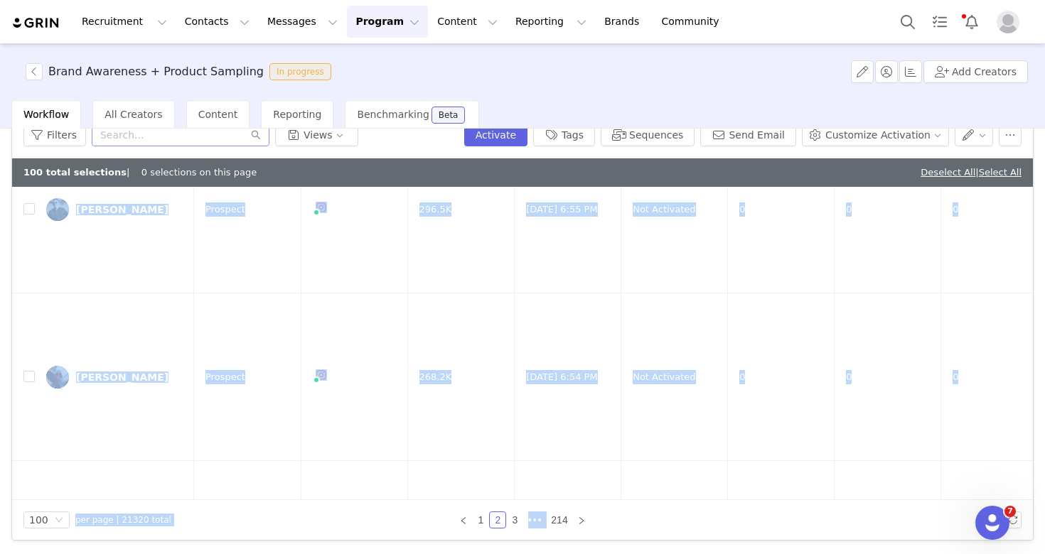
drag, startPoint x: 774, startPoint y: 275, endPoint x: 853, endPoint y: 595, distance: 329.5
click at [853, 554] on html "Recruitment Recruitment Creator Search Curated Lists Landing Pages Web Extensio…" at bounding box center [522, 277] width 1045 height 554
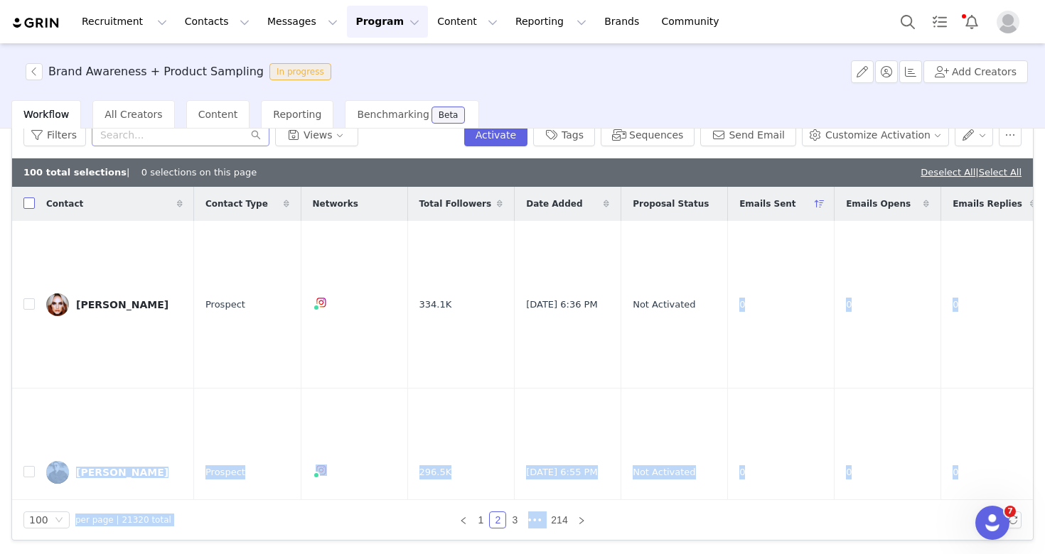
click at [31, 201] on input "checkbox" at bounding box center [28, 203] width 11 height 11
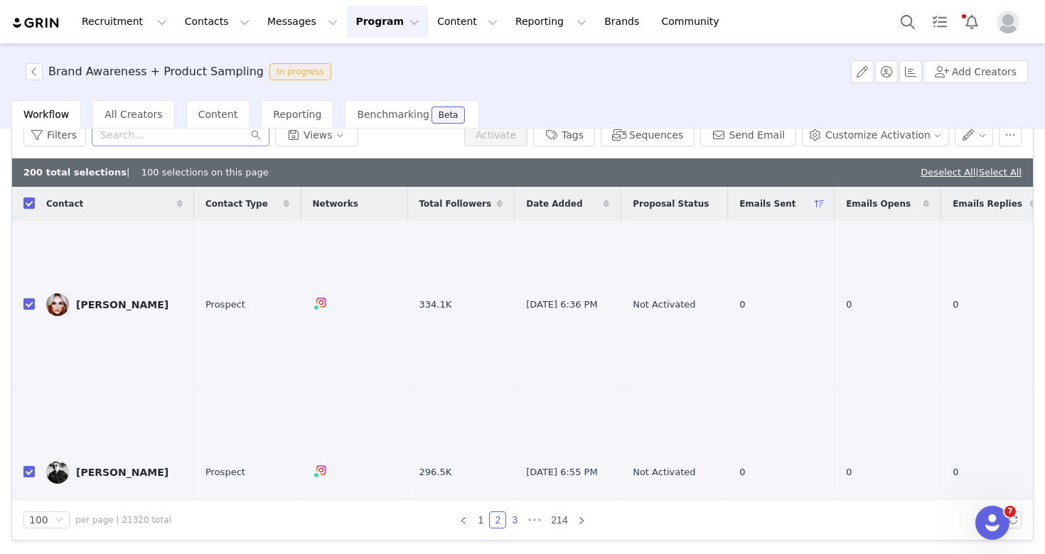
click at [512, 521] on link "3" at bounding box center [515, 520] width 16 height 16
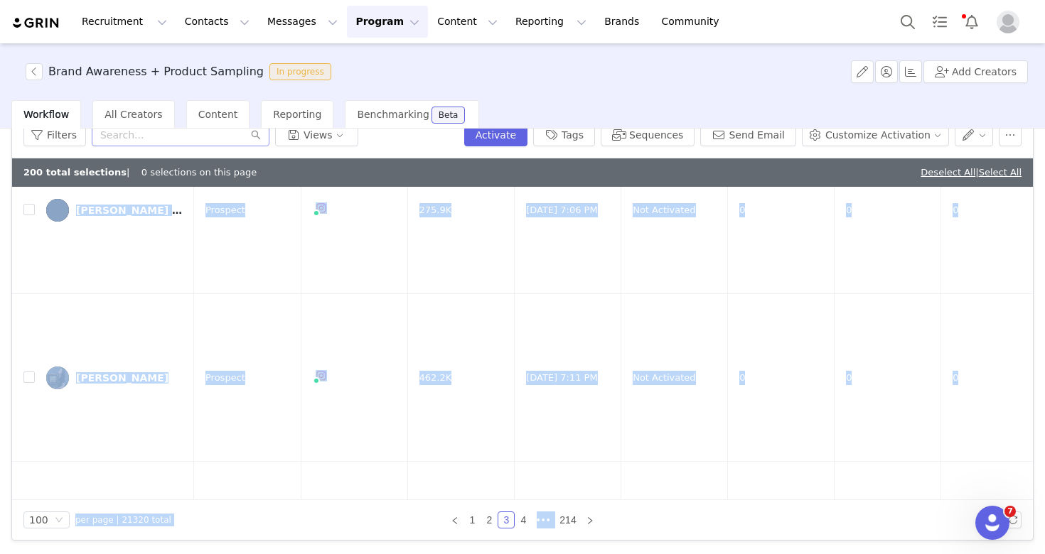
drag, startPoint x: 748, startPoint y: 306, endPoint x: 832, endPoint y: 595, distance: 300.5
click at [832, 554] on html "Recruitment Recruitment Creator Search Curated Lists Landing Pages Web Extensio…" at bounding box center [522, 277] width 1045 height 554
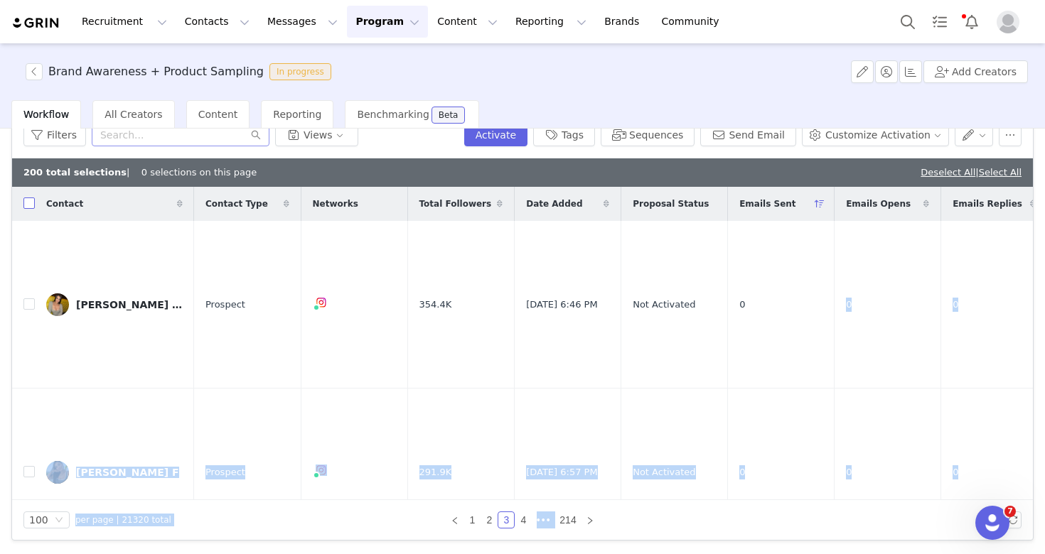
click at [26, 205] on input "checkbox" at bounding box center [28, 203] width 11 height 11
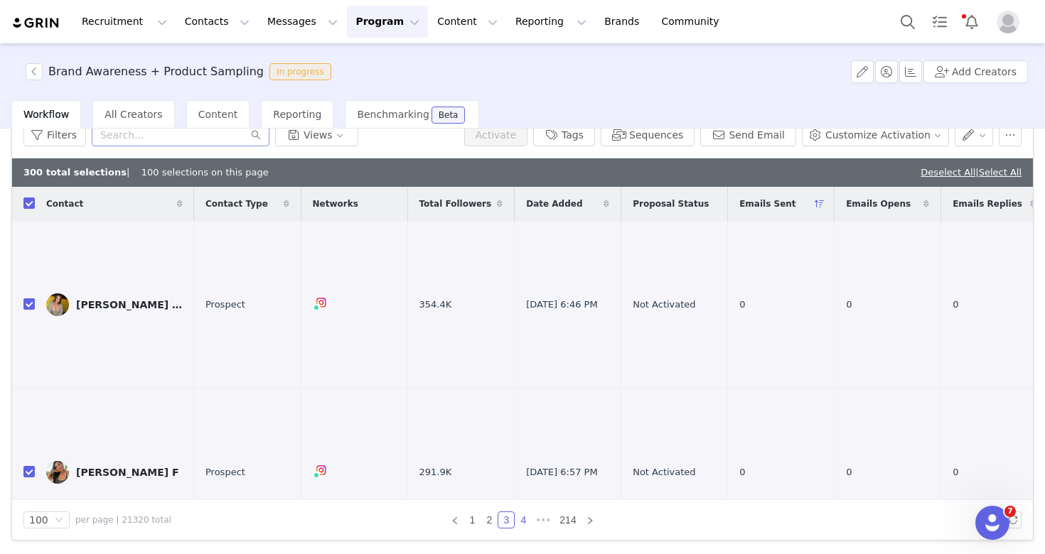
click at [524, 521] on link "4" at bounding box center [523, 520] width 16 height 16
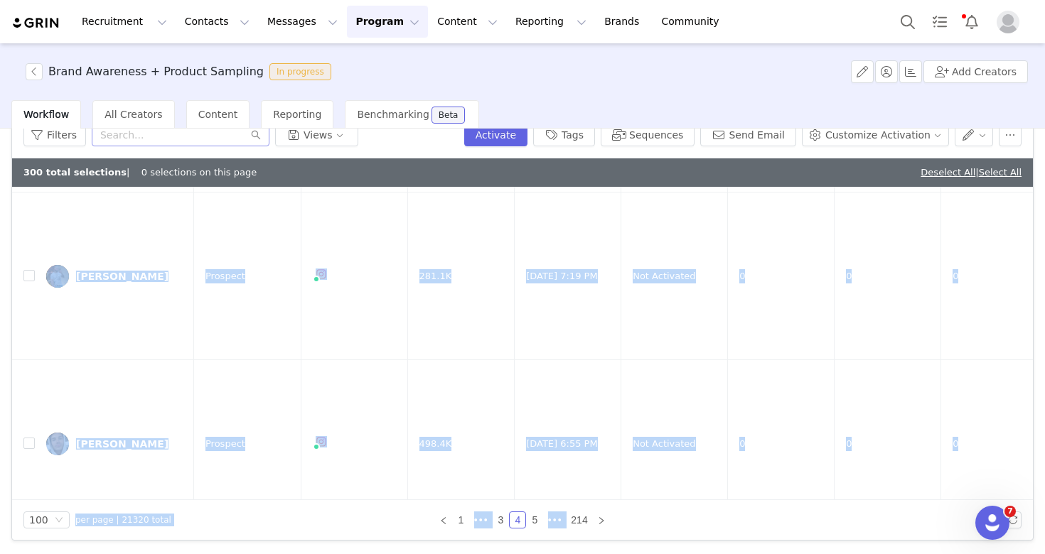
drag, startPoint x: 756, startPoint y: 262, endPoint x: 818, endPoint y: 594, distance: 337.6
click at [818, 554] on html "Recruitment Recruitment Creator Search Curated Lists Landing Pages Web Extensio…" at bounding box center [522, 277] width 1045 height 554
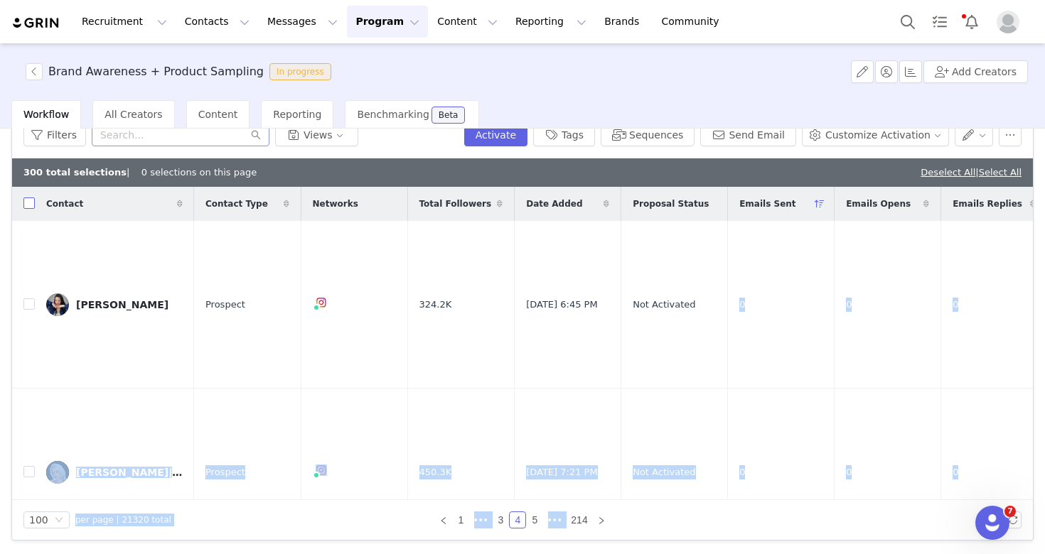
click at [30, 203] on input "checkbox" at bounding box center [28, 203] width 11 height 11
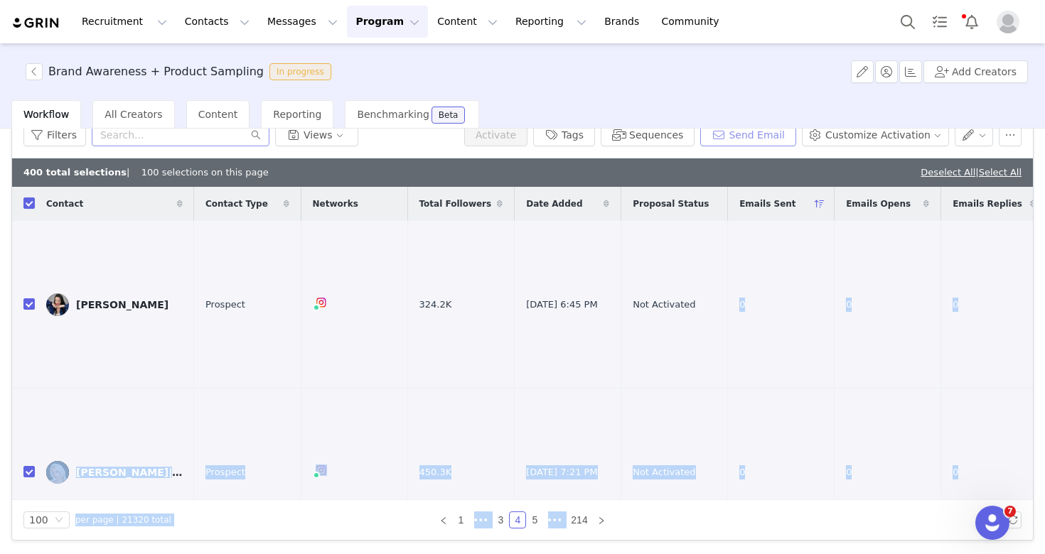
click at [769, 143] on button "Send Email" at bounding box center [748, 135] width 96 height 23
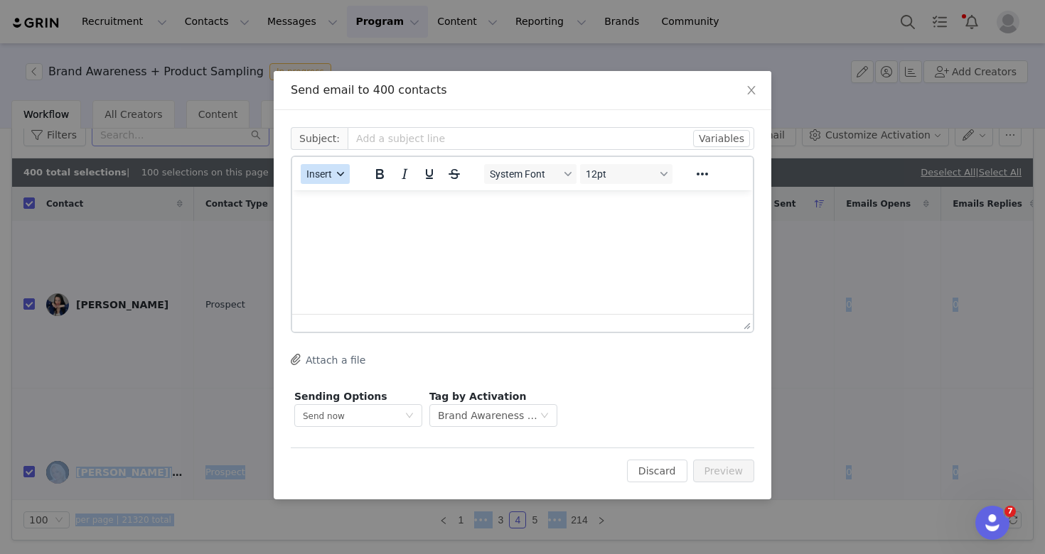
click at [343, 176] on icon "button" at bounding box center [340, 174] width 7 height 7
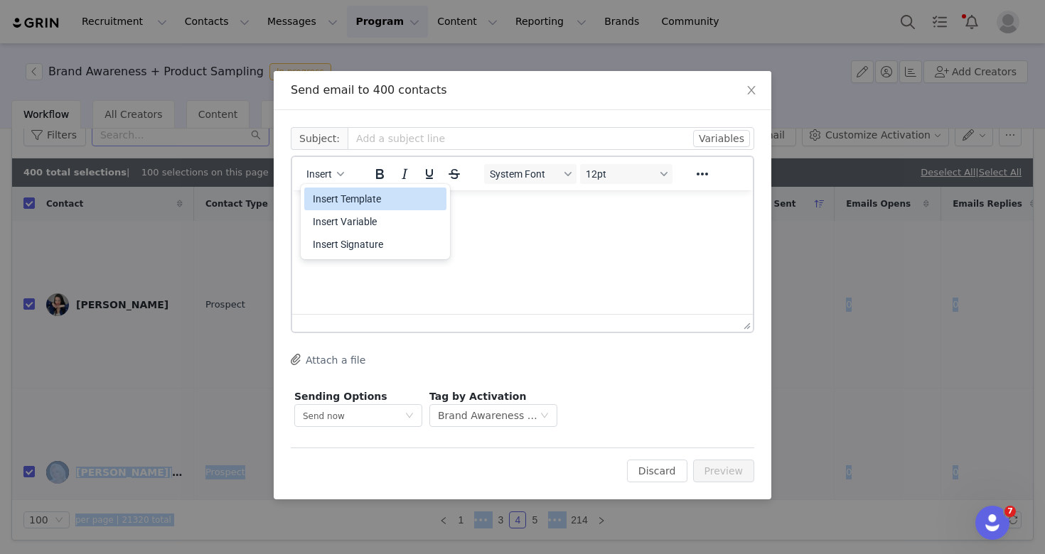
click at [351, 197] on div "Insert Template" at bounding box center [377, 198] width 128 height 17
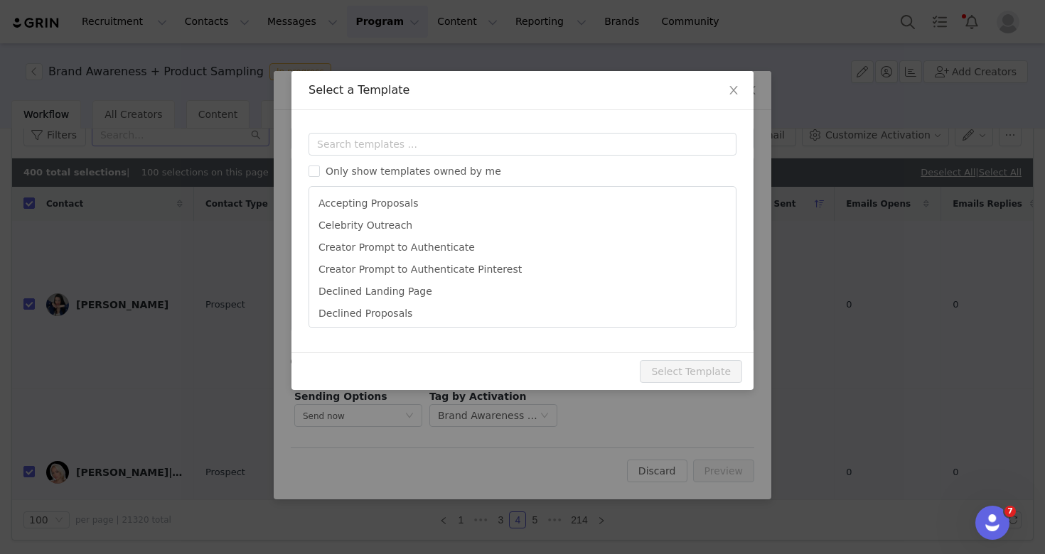
click at [483, 160] on div "Only show templates owned by me Accepting Proposals Celebrity Outreach Creator …" at bounding box center [522, 230] width 428 height 195
click at [492, 149] on input "text" at bounding box center [522, 144] width 428 height 23
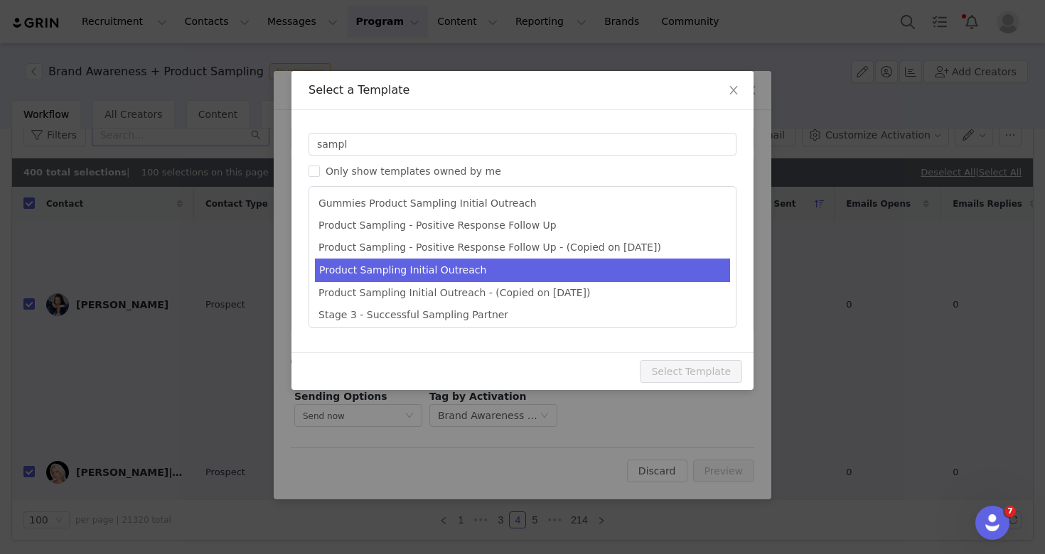
click at [506, 271] on li "Product Sampling Initial Outreach" at bounding box center [522, 270] width 415 height 23
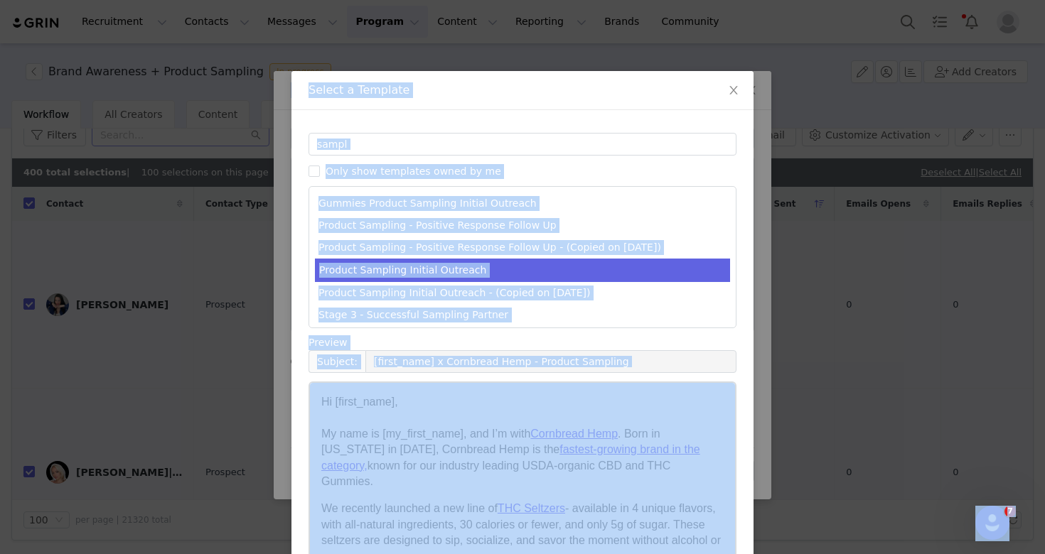
scroll to position [77, 0]
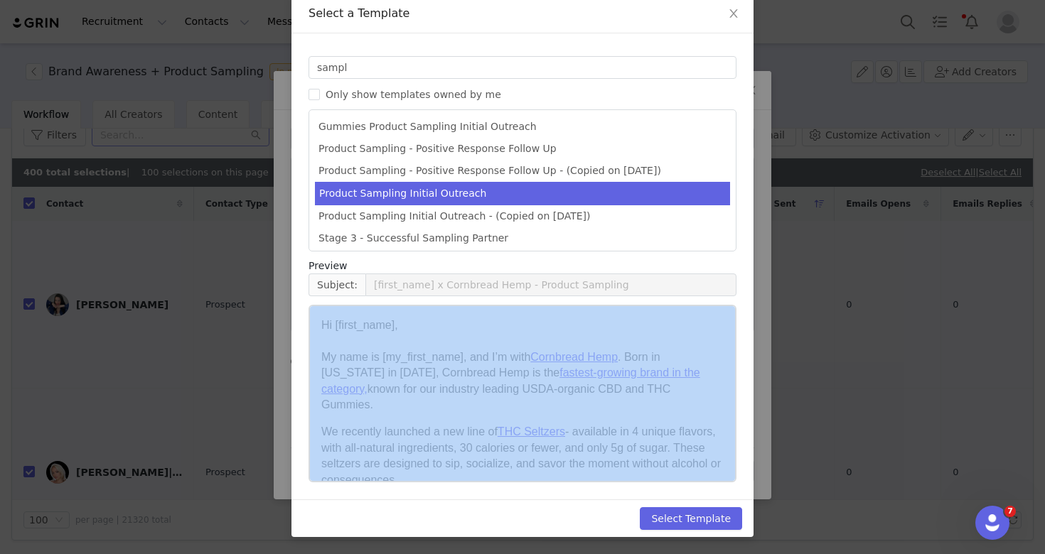
drag, startPoint x: 745, startPoint y: 500, endPoint x: 718, endPoint y: 503, distance: 26.4
click at [718, 503] on div "Select a Template Templates sampl Only show templates owned by me Gummies Produ…" at bounding box center [522, 265] width 462 height 543
click at [716, 522] on button "Select Template" at bounding box center [691, 518] width 102 height 23
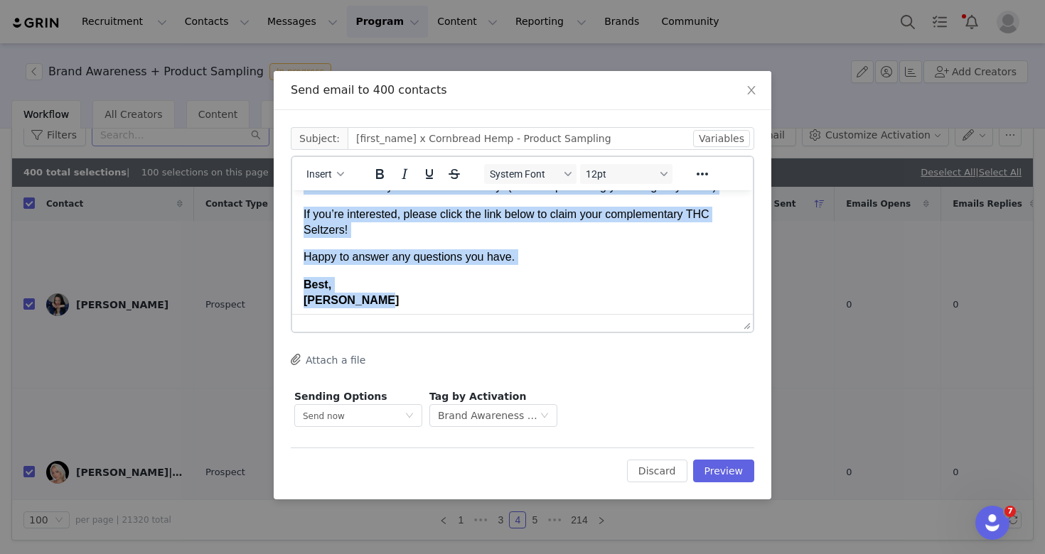
scroll to position [237, 0]
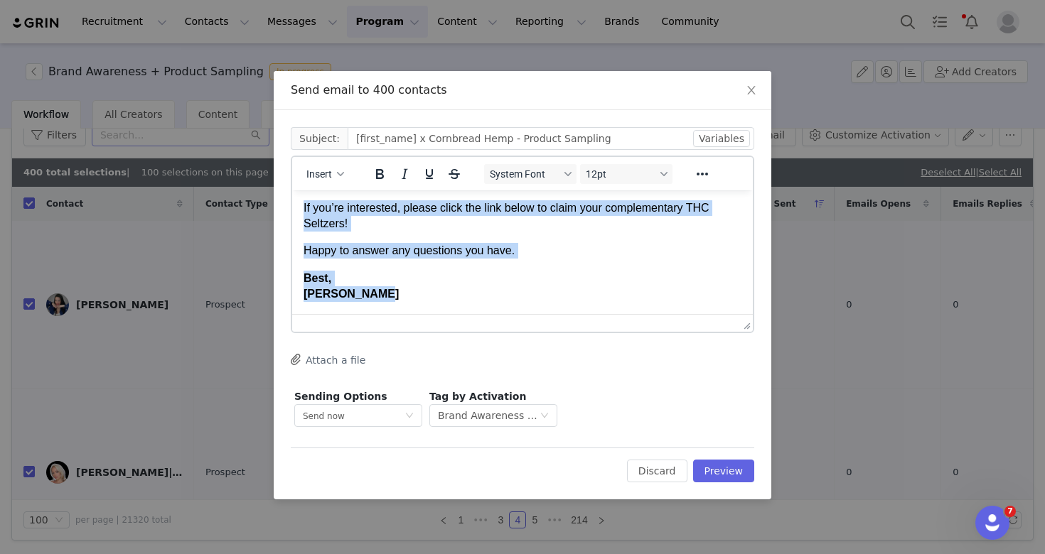
drag, startPoint x: 450, startPoint y: 256, endPoint x: 481, endPoint y: 294, distance: 49.5
click at [481, 294] on body "Hi First Name , My name is My First Name ﻿ , and I’m with Cornbread Hemp . Born…" at bounding box center [522, 139] width 438 height 328
click at [389, 232] on p "If you’re interested, please click the link below to claim your complementary T…" at bounding box center [522, 216] width 438 height 32
drag, startPoint x: 398, startPoint y: 222, endPoint x: 443, endPoint y: 212, distance: 46.7
click at [443, 212] on p "If you’re interested, please click the link below to claim your complementary T…" at bounding box center [522, 216] width 438 height 32
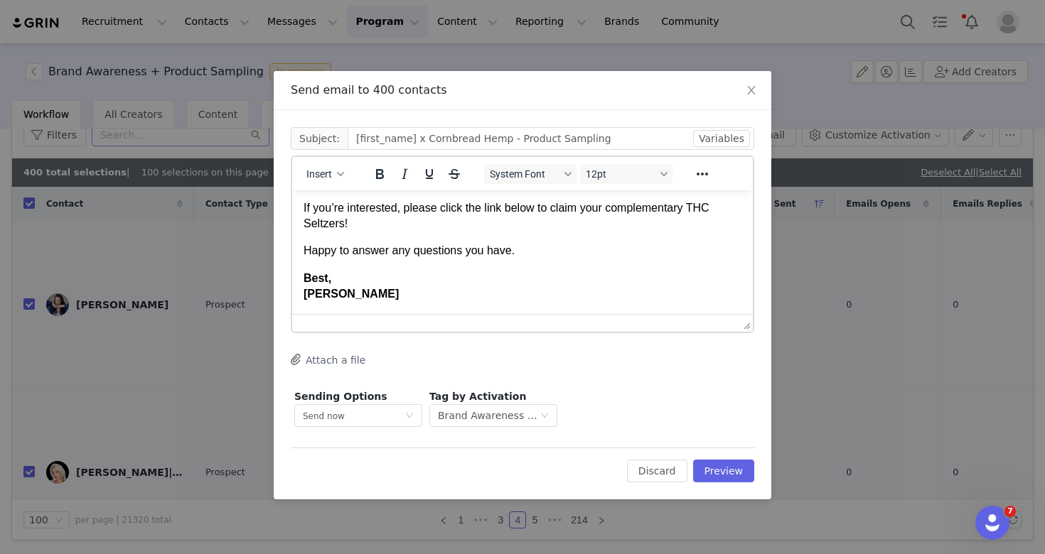
scroll to position [222, 0]
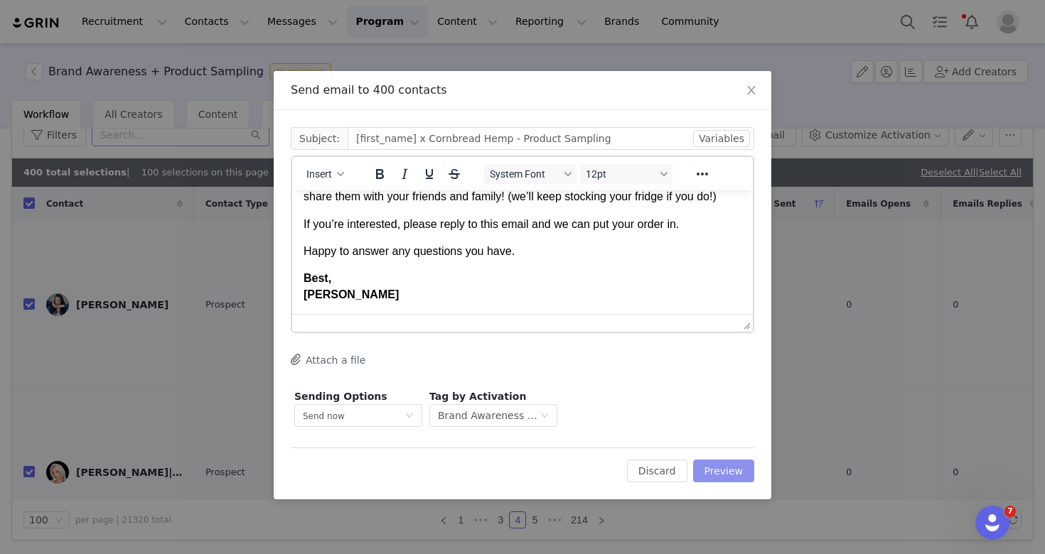
click at [726, 478] on button "Preview" at bounding box center [724, 471] width 62 height 23
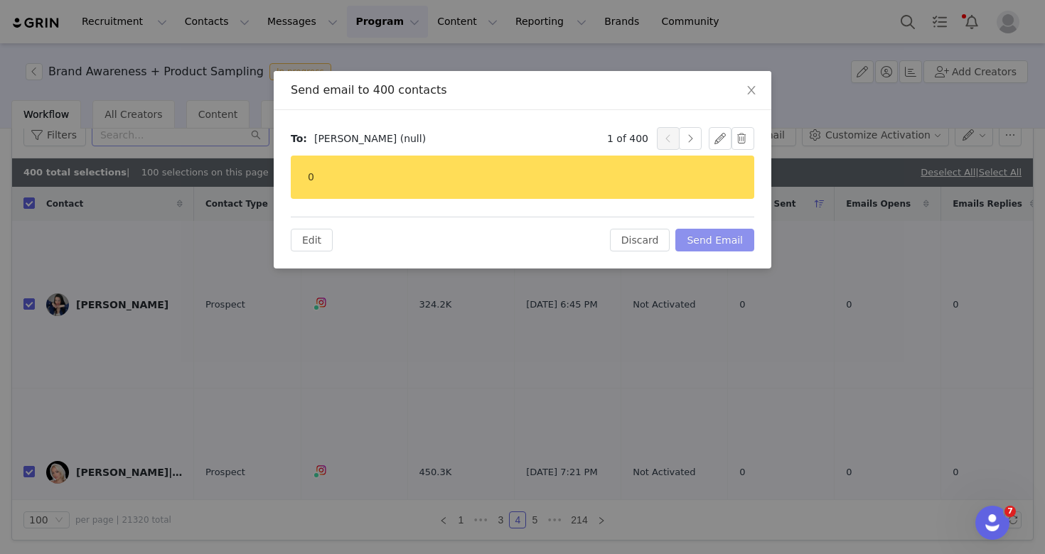
click at [724, 237] on button "Send Email" at bounding box center [714, 240] width 79 height 23
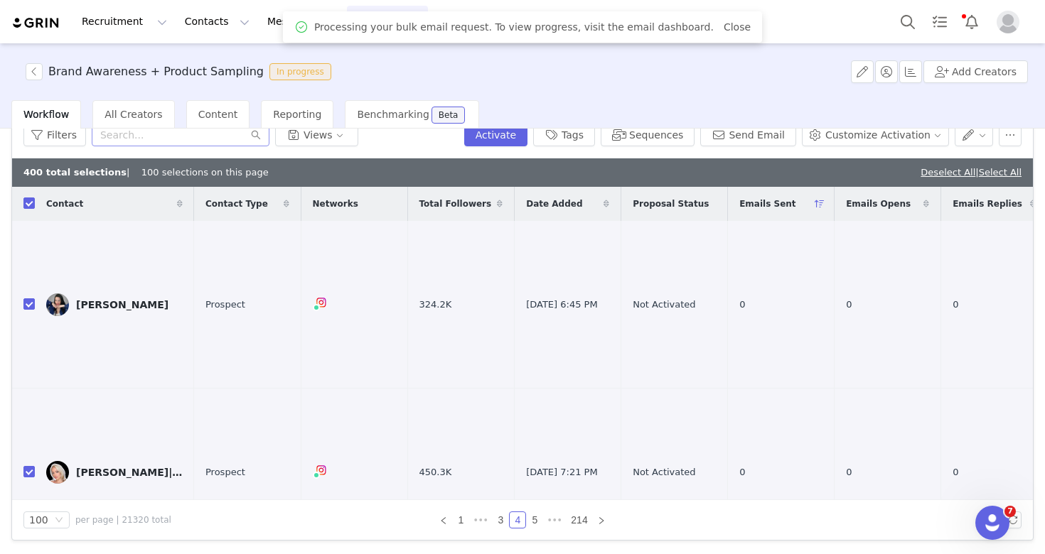
scroll to position [0, 0]
